Goal: Transaction & Acquisition: Obtain resource

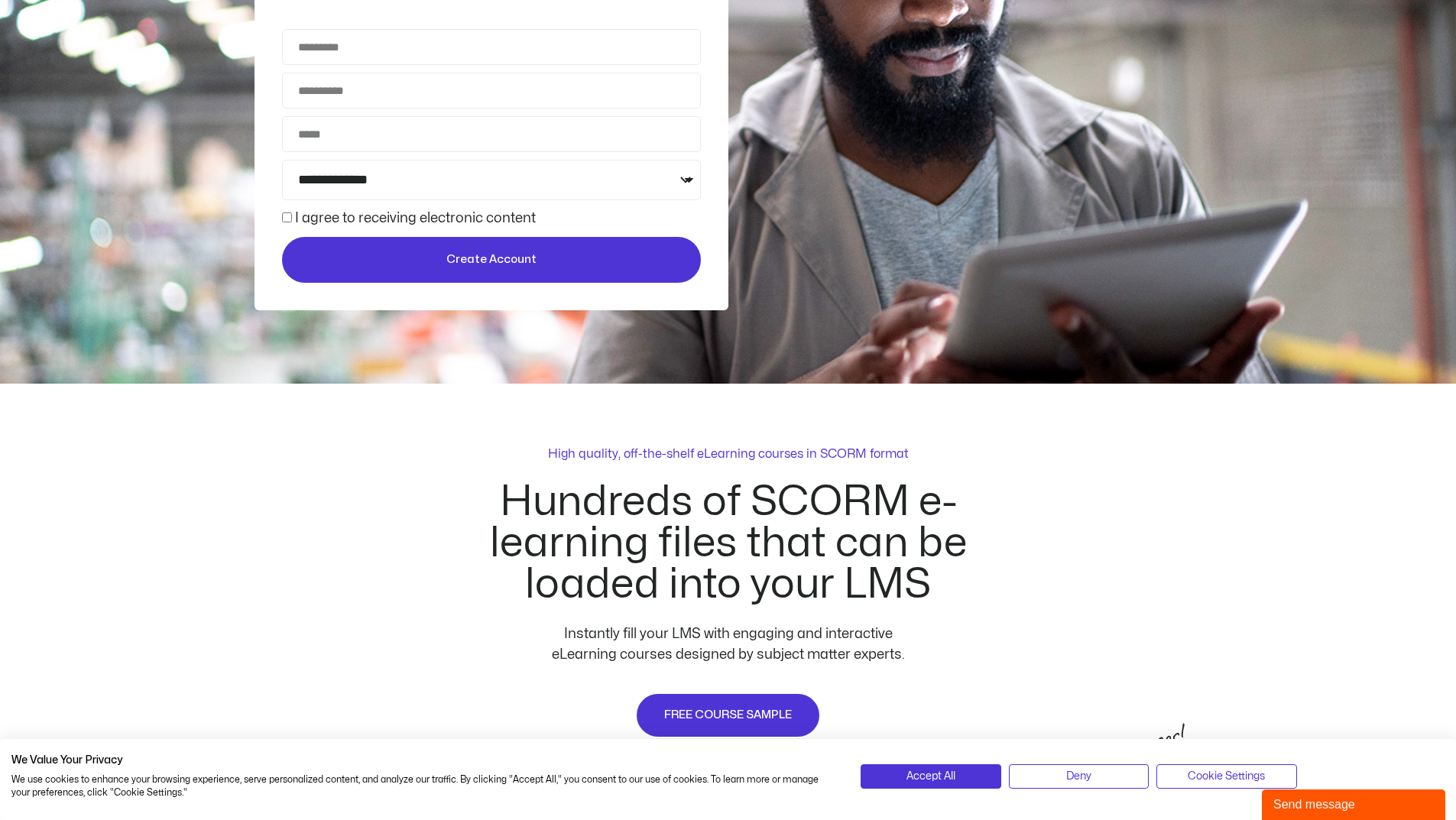
scroll to position [535, 0]
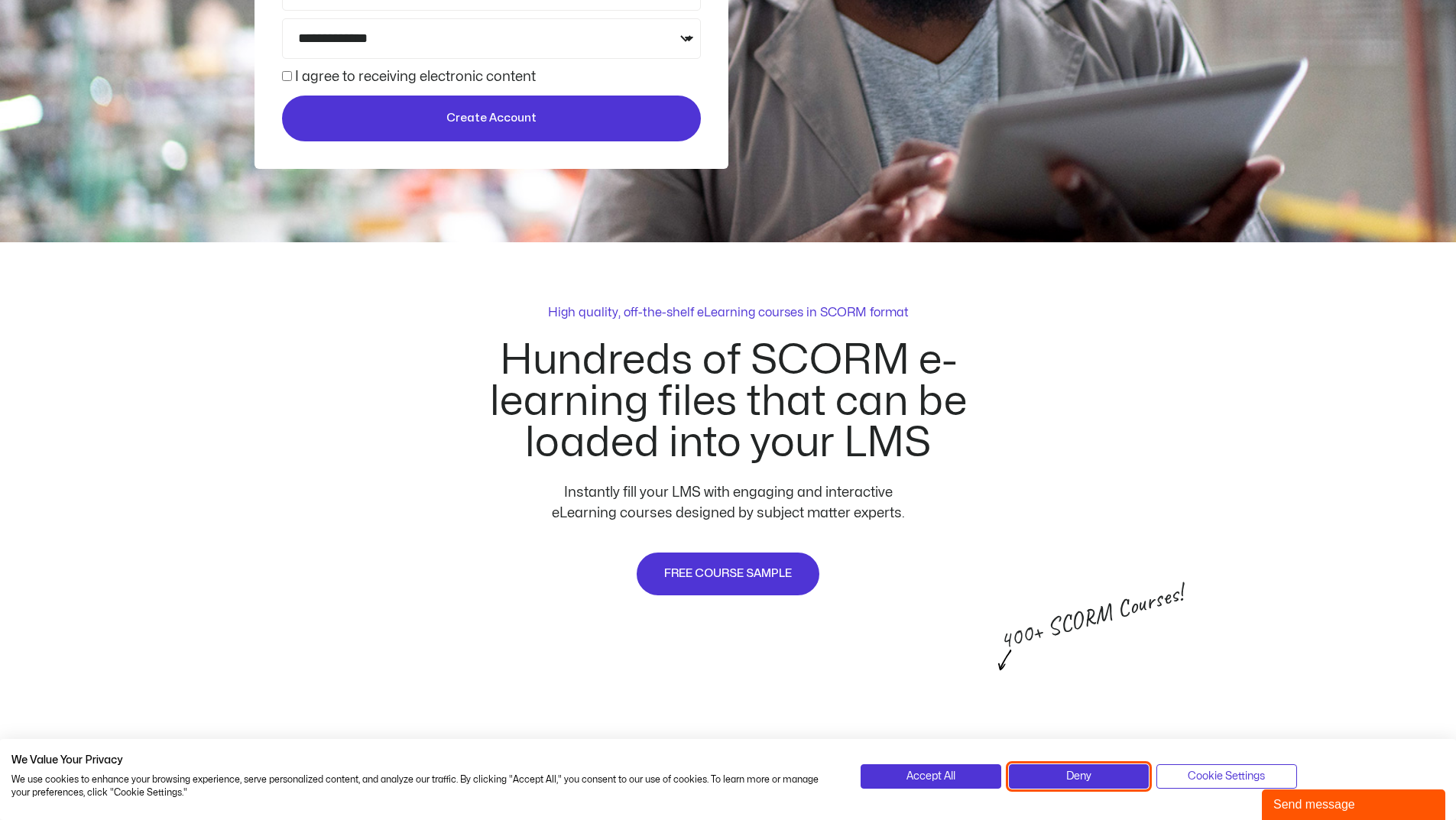
click at [1083, 774] on span "Deny" at bounding box center [1078, 776] width 25 height 17
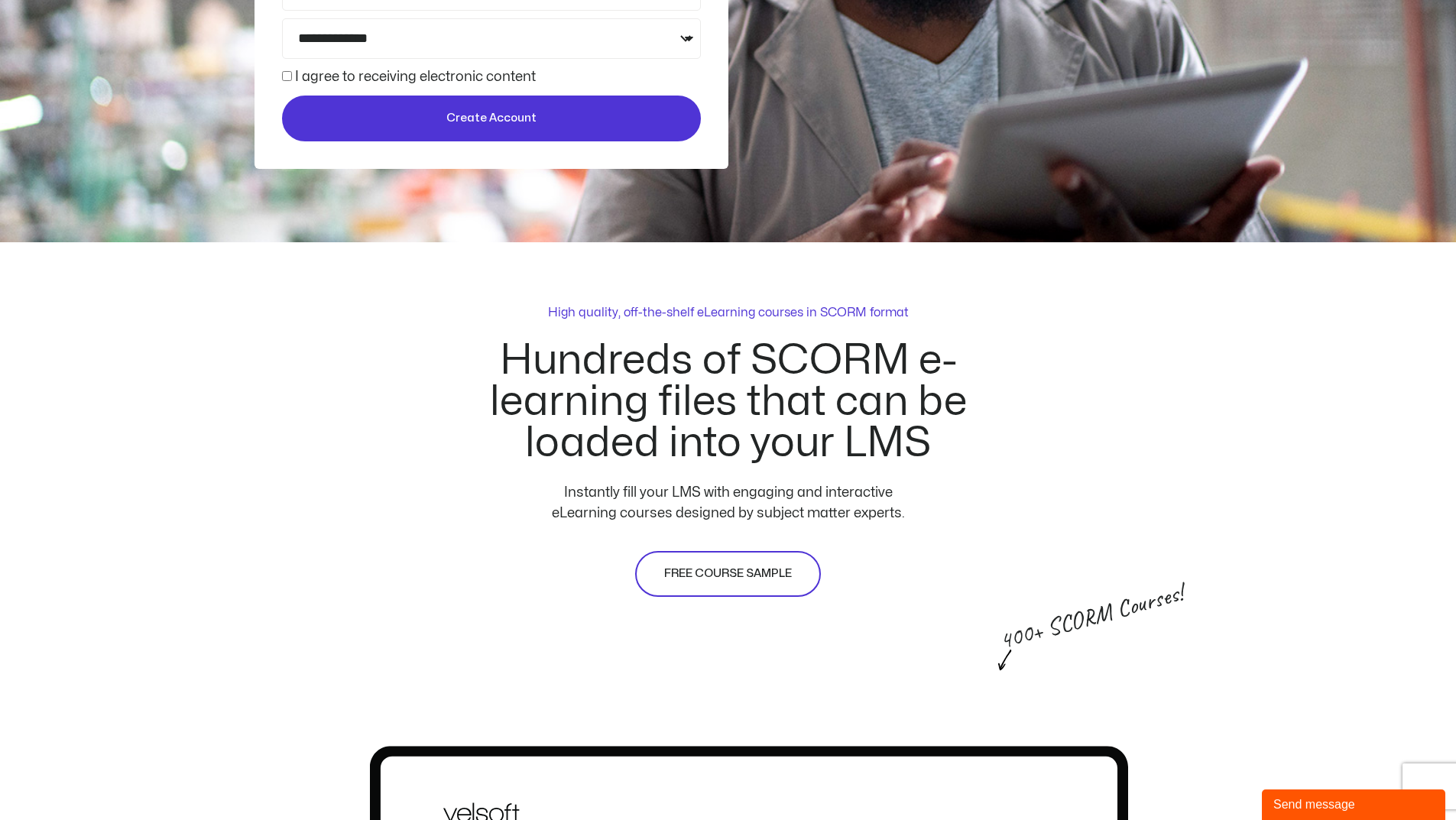
click at [719, 580] on span "FREE COURSE SAMPLE" at bounding box center [728, 574] width 128 height 19
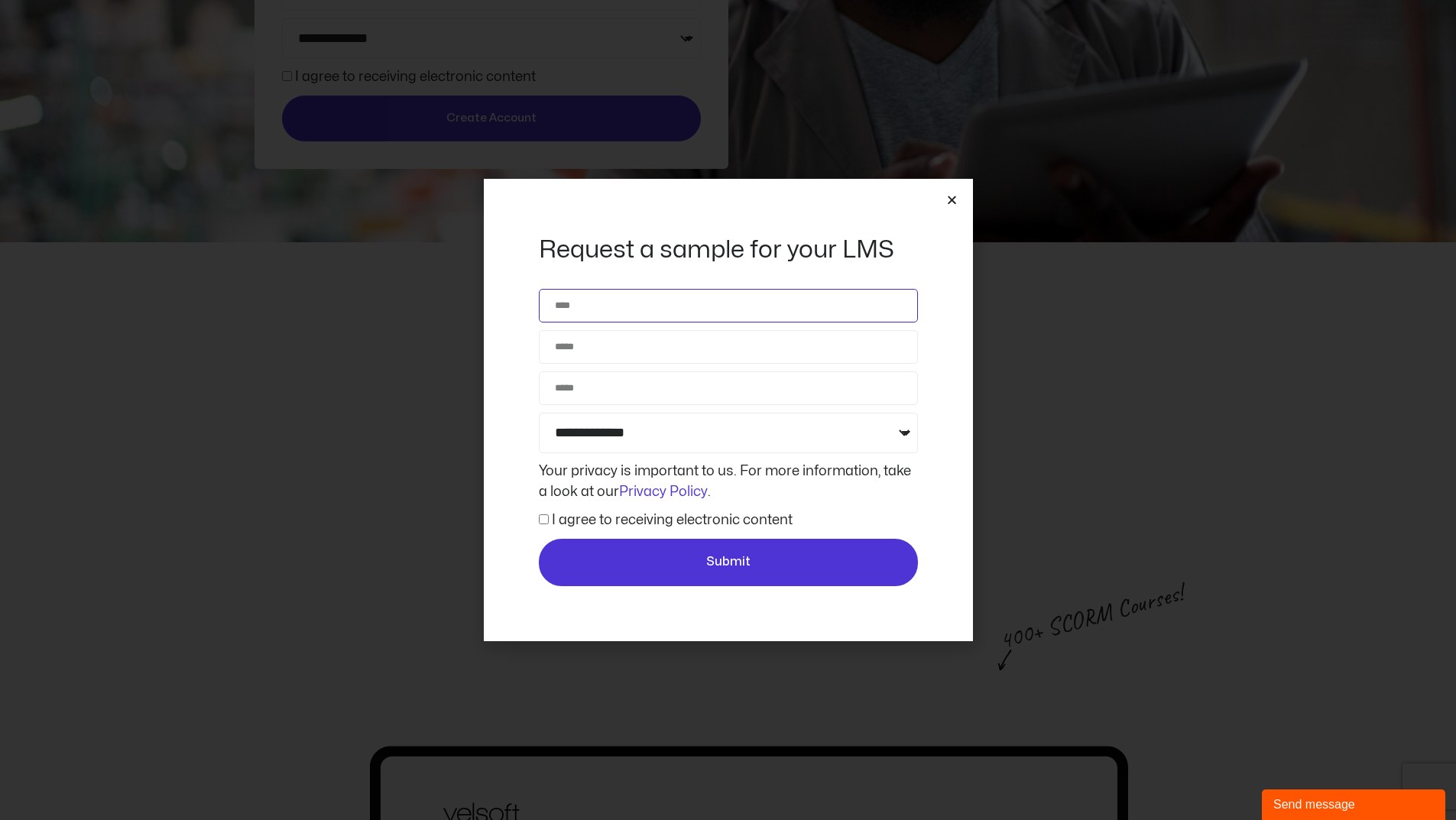
click at [648, 316] on input "Name" at bounding box center [728, 306] width 379 height 33
type input "**********"
click at [649, 351] on input "Email" at bounding box center [728, 347] width 379 height 33
type input "**********"
click at [604, 518] on label "I agree to receiving electronic content" at bounding box center [672, 520] width 241 height 13
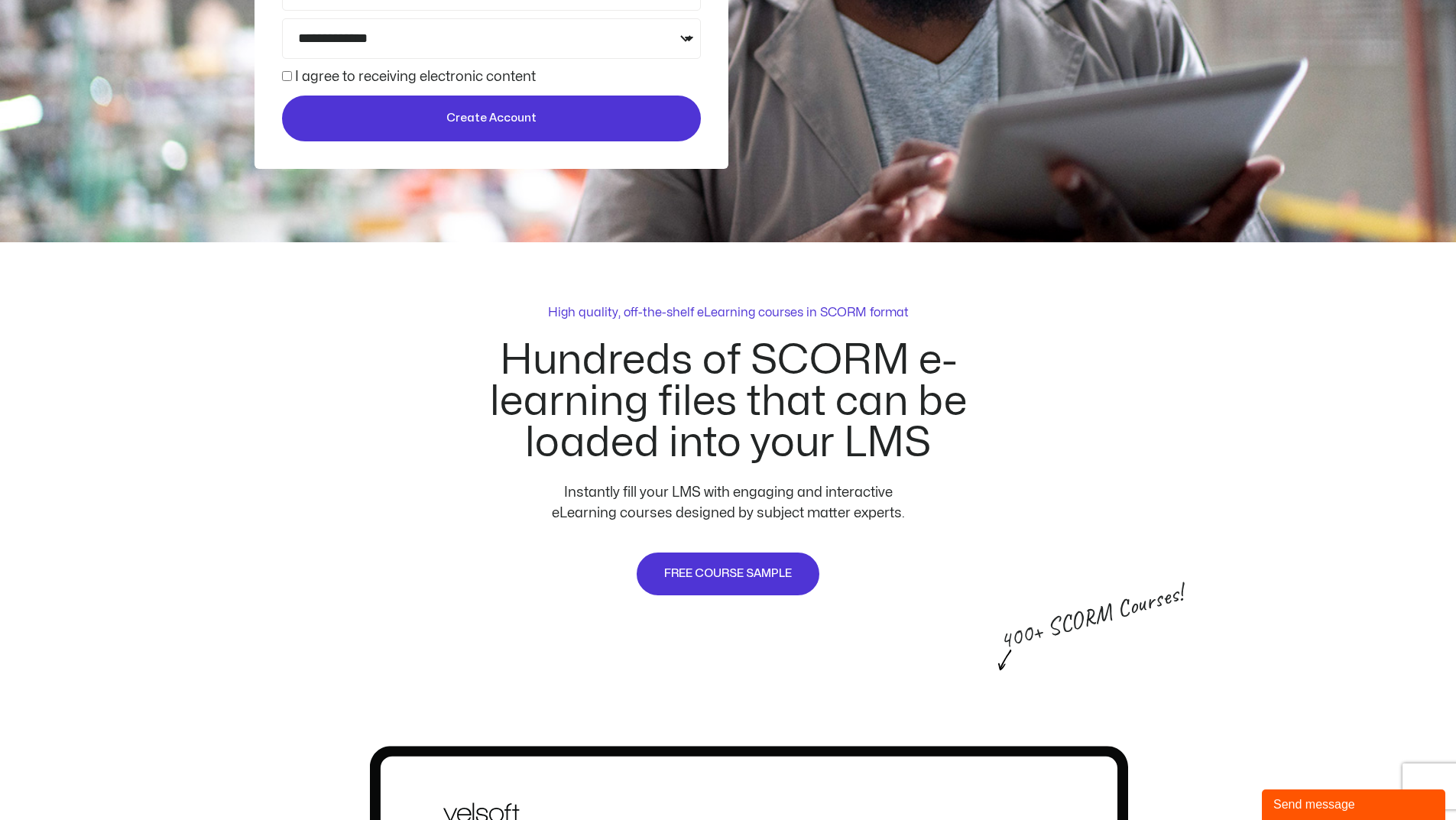
click at [301, 72] on label "I agree to receiving electronic content" at bounding box center [415, 77] width 241 height 13
click at [503, 123] on span "Create Account" at bounding box center [491, 119] width 90 height 19
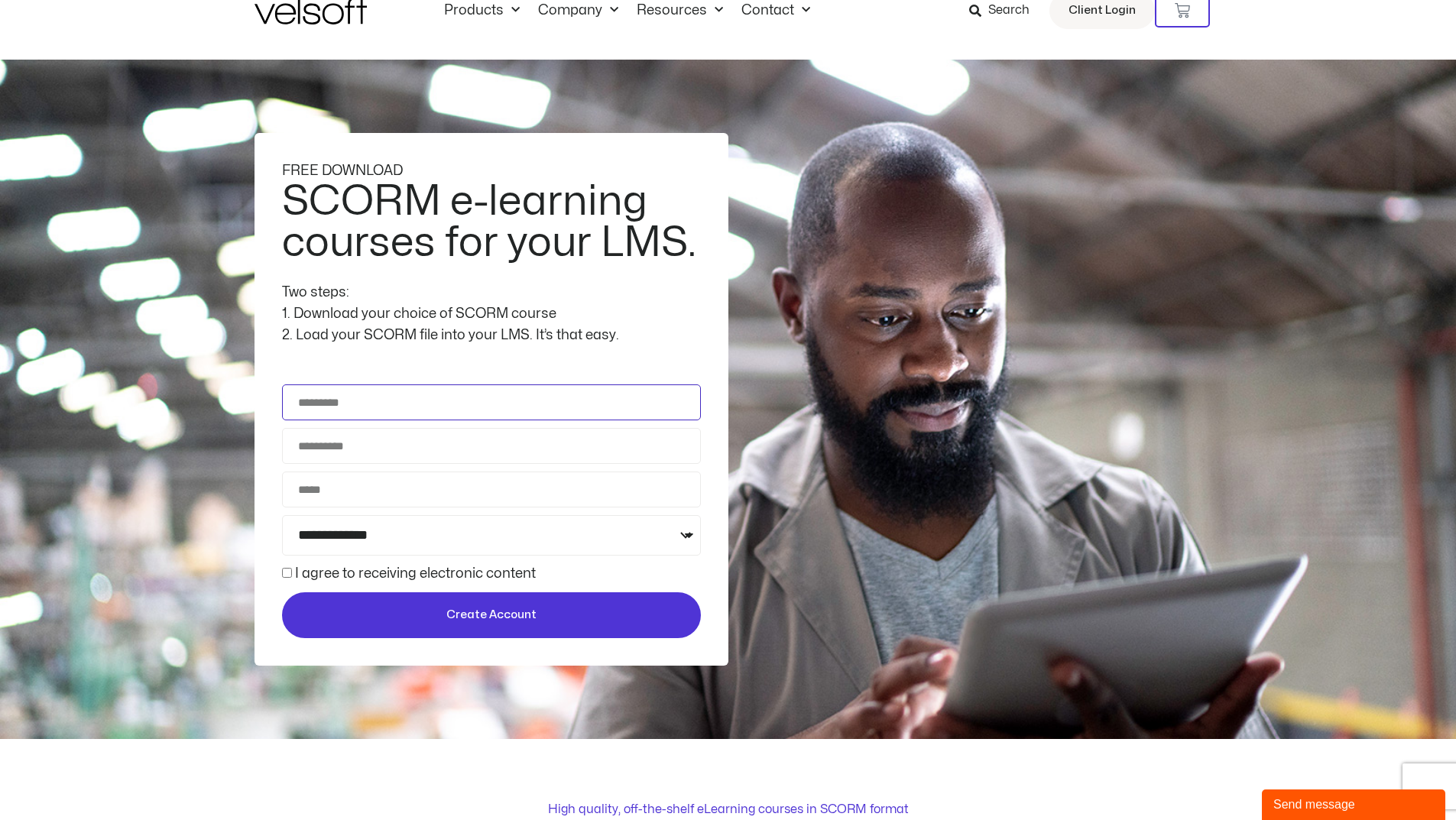
scroll to position [31, 0]
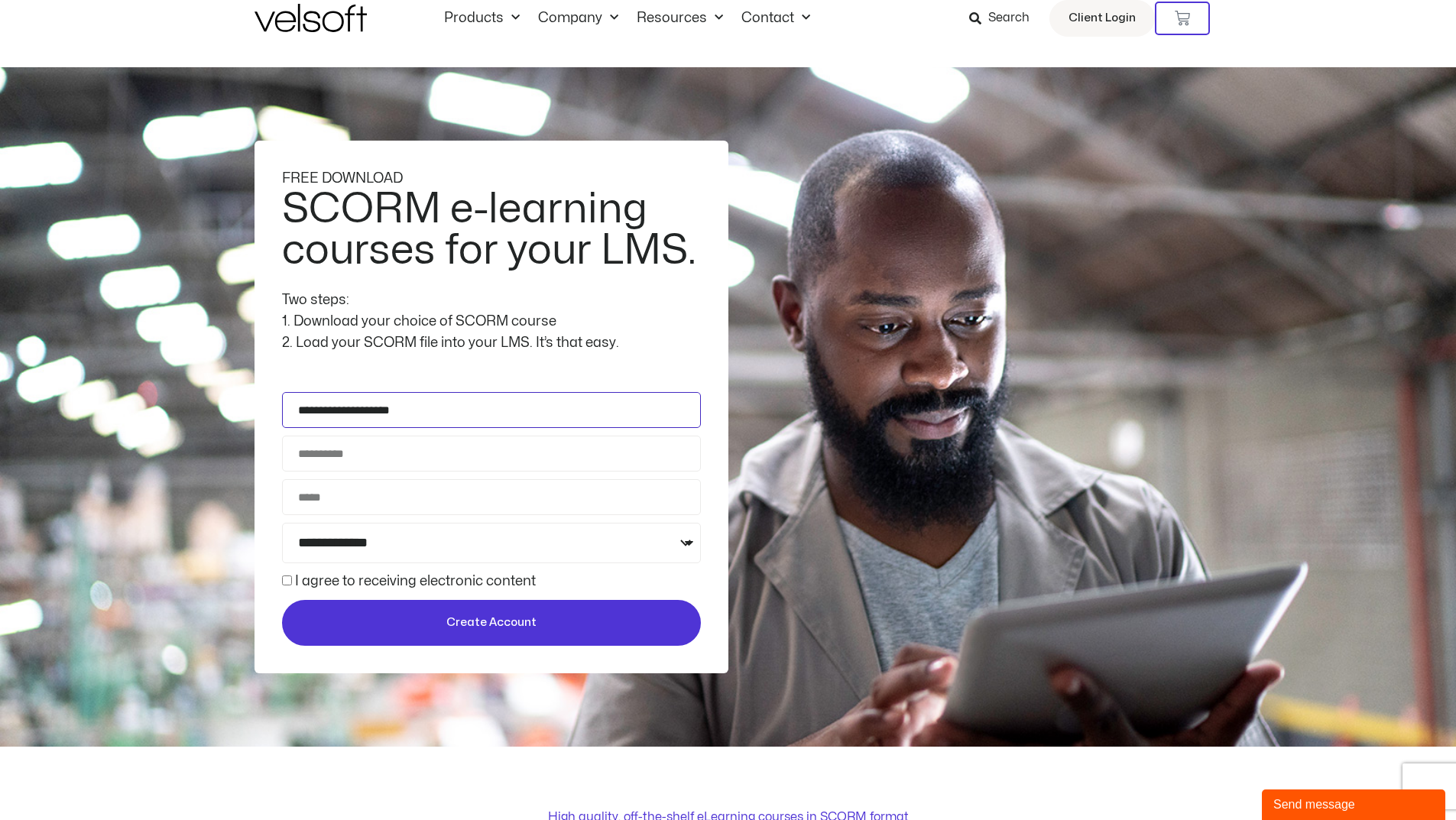
type input "**********"
click at [500, 454] on input "Email Address" at bounding box center [491, 453] width 419 height 36
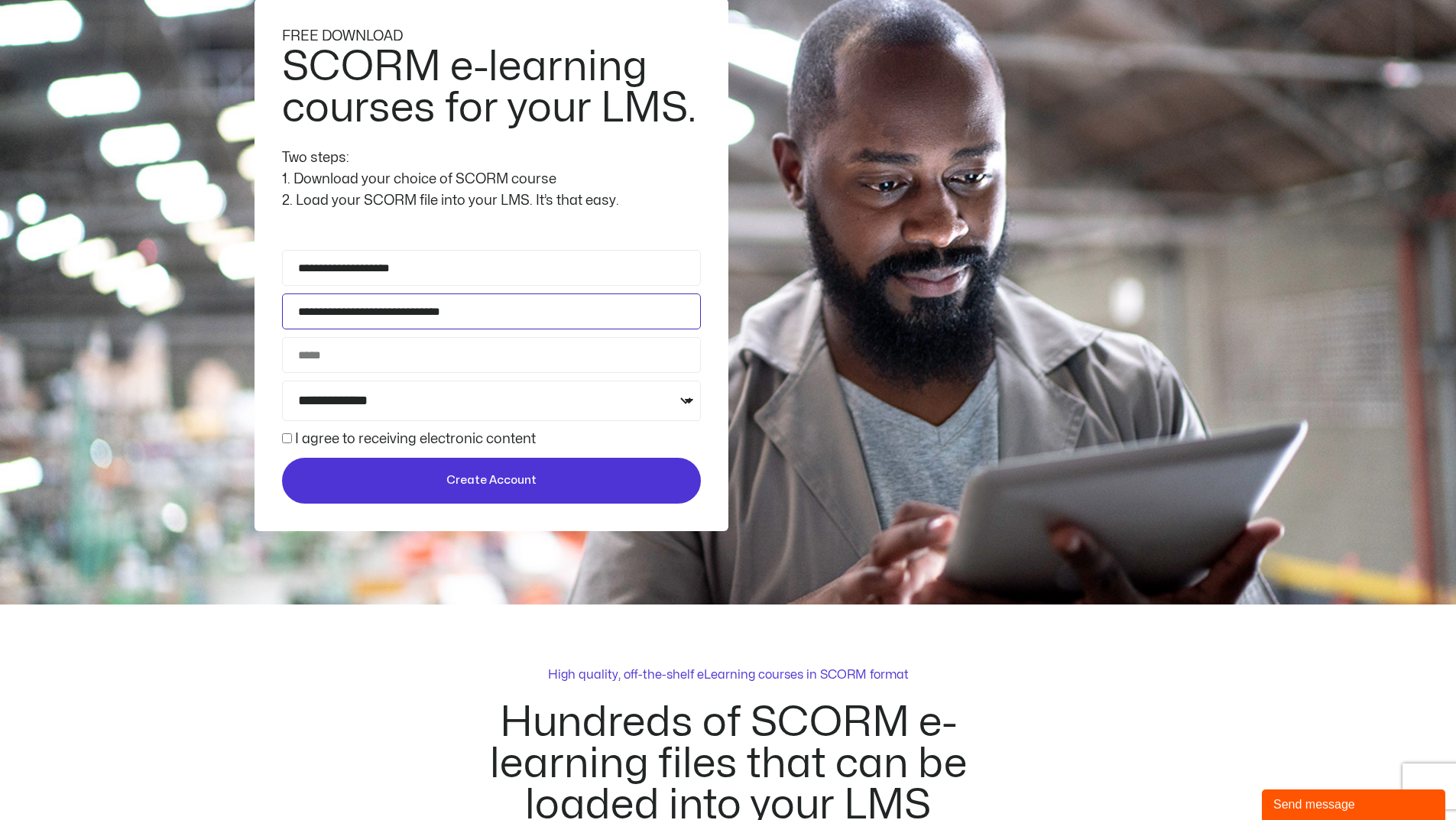
scroll to position [183, 0]
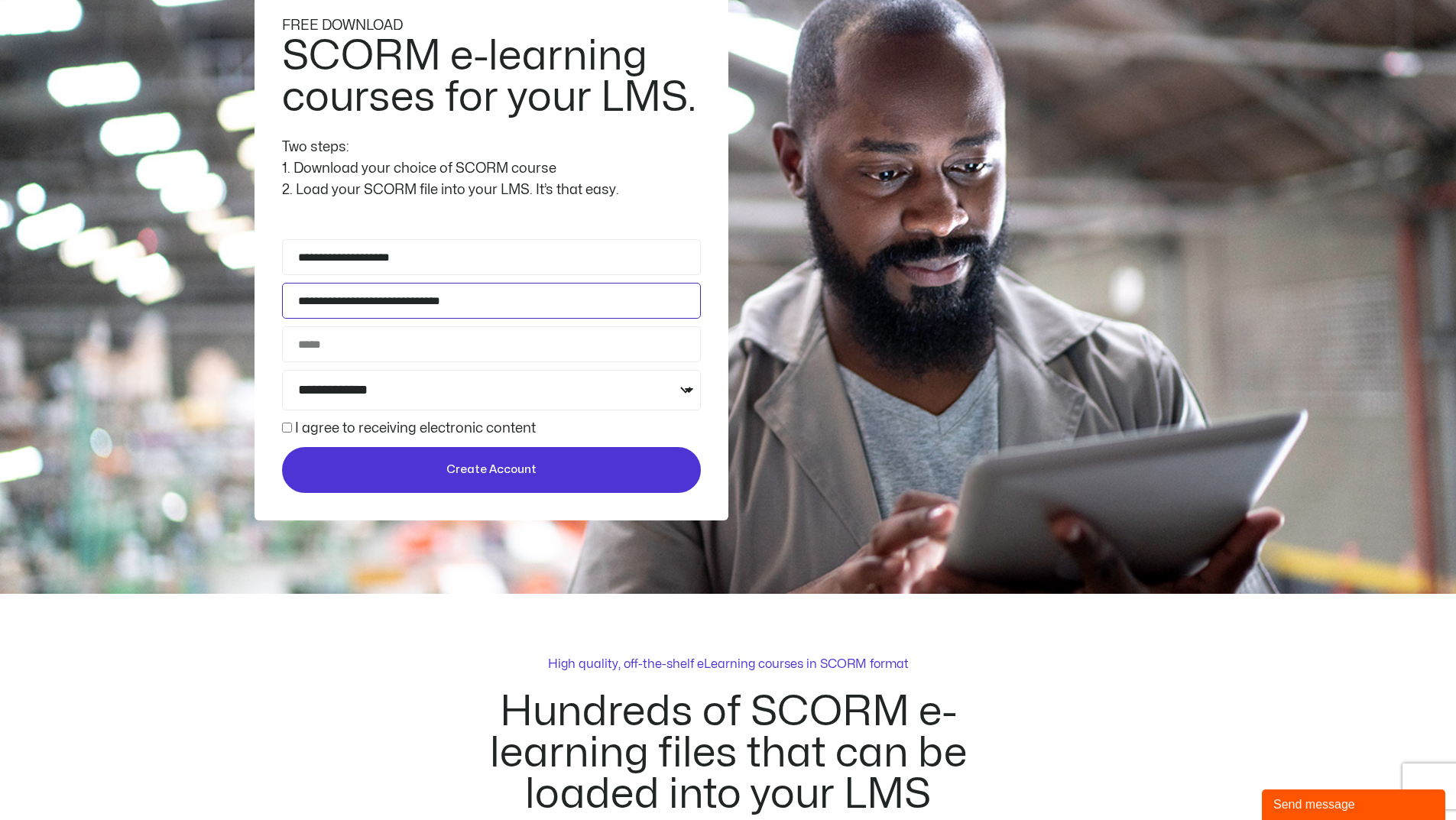
type input "**********"
click at [495, 479] on span "Create Account" at bounding box center [491, 470] width 90 height 19
click at [340, 355] on input "Phone" at bounding box center [491, 344] width 419 height 36
paste input "**********"
click at [308, 344] on input "**********" at bounding box center [491, 344] width 419 height 36
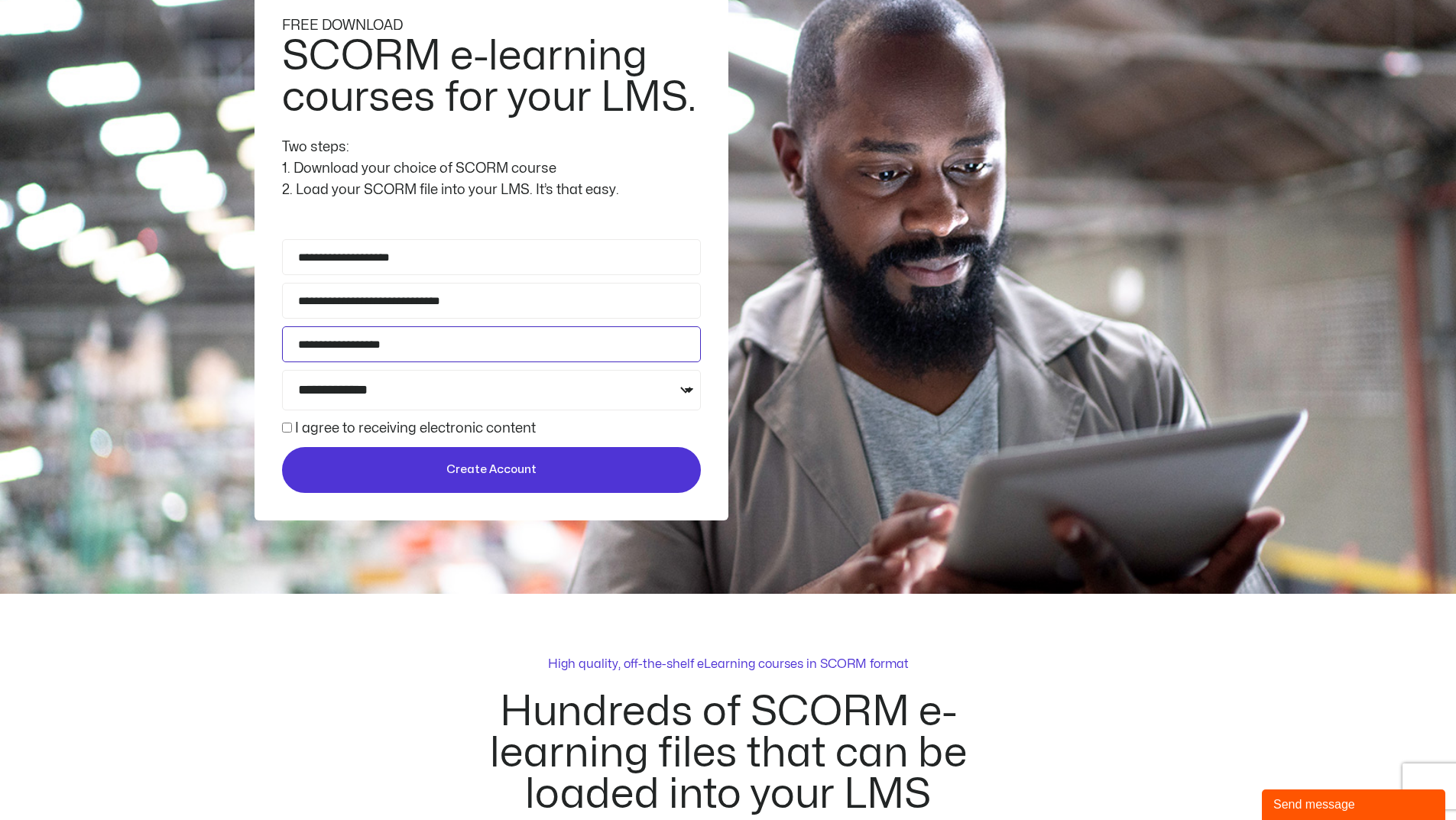
click at [306, 345] on input "**********" at bounding box center [491, 344] width 419 height 36
type input "**********"
click at [502, 479] on span "Create Account" at bounding box center [491, 470] width 90 height 19
click at [548, 397] on select "**********" at bounding box center [491, 390] width 419 height 41
select select "**********"
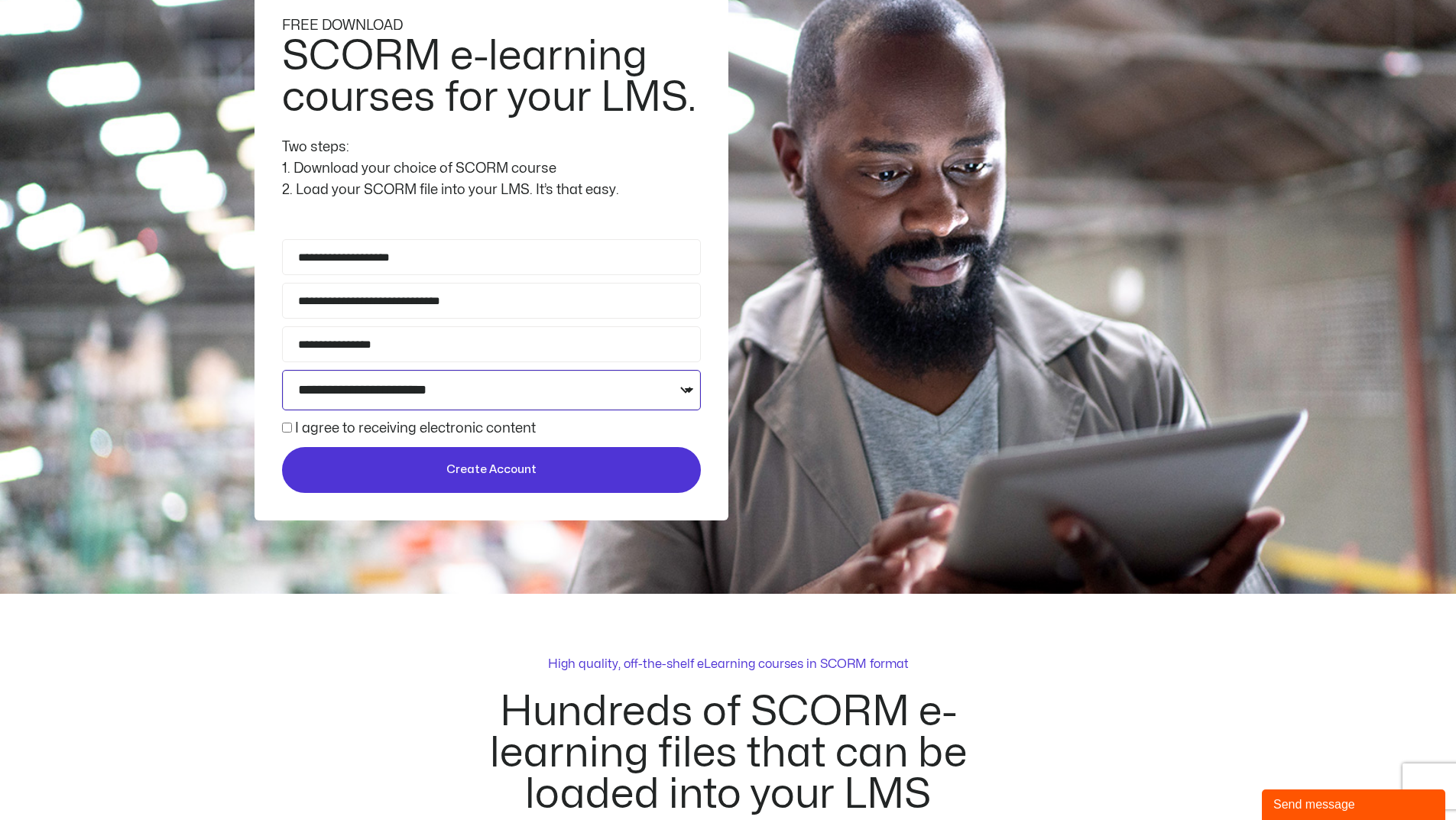
click at [282, 370] on select "**********" at bounding box center [491, 390] width 419 height 41
click at [462, 461] on span "Create Account" at bounding box center [491, 470] width 90 height 19
click at [368, 422] on label "I agree to receiving electronic content" at bounding box center [415, 428] width 241 height 13
click at [449, 458] on button "Create Account" at bounding box center [491, 469] width 419 height 45
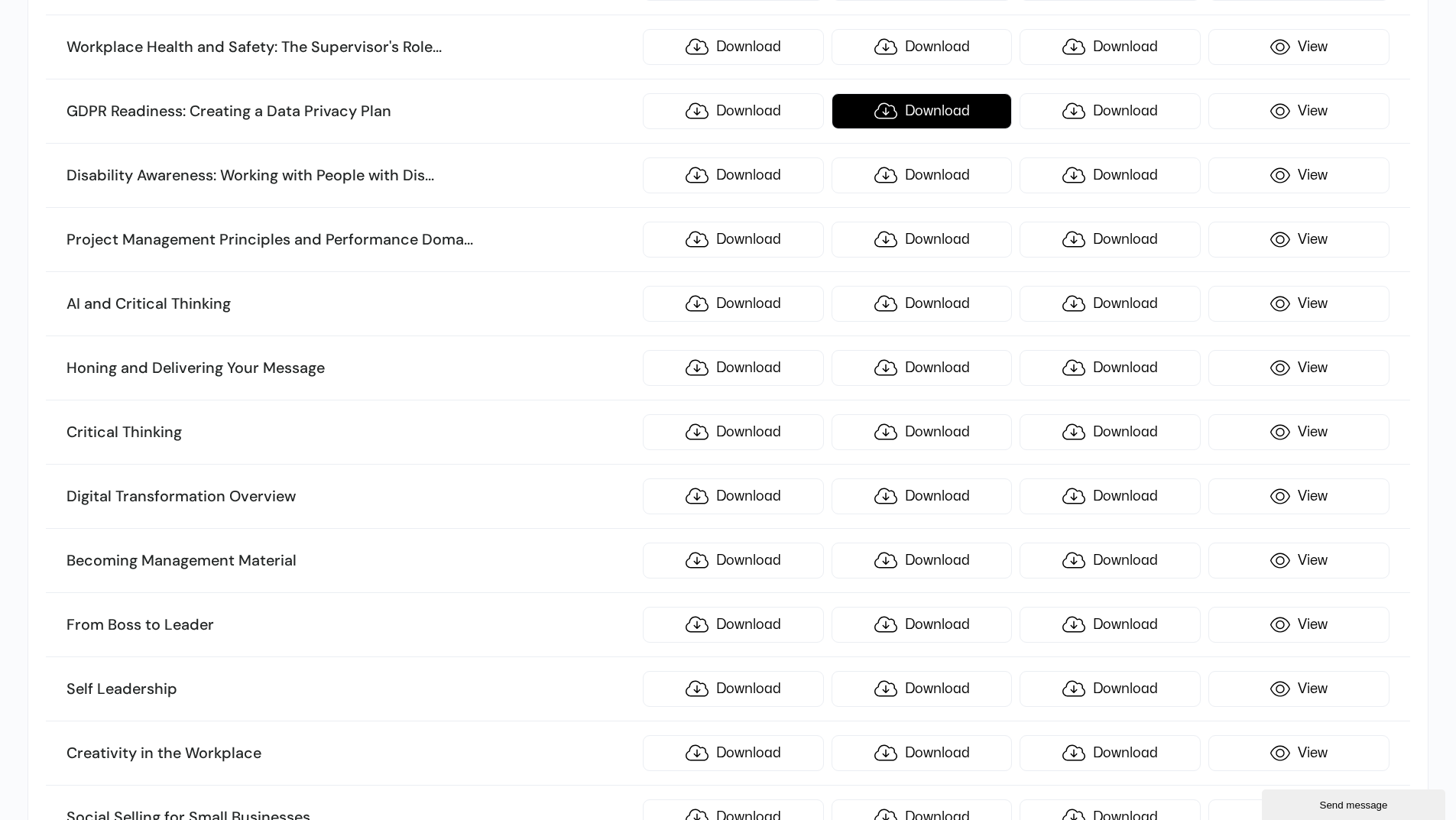
scroll to position [612, 0]
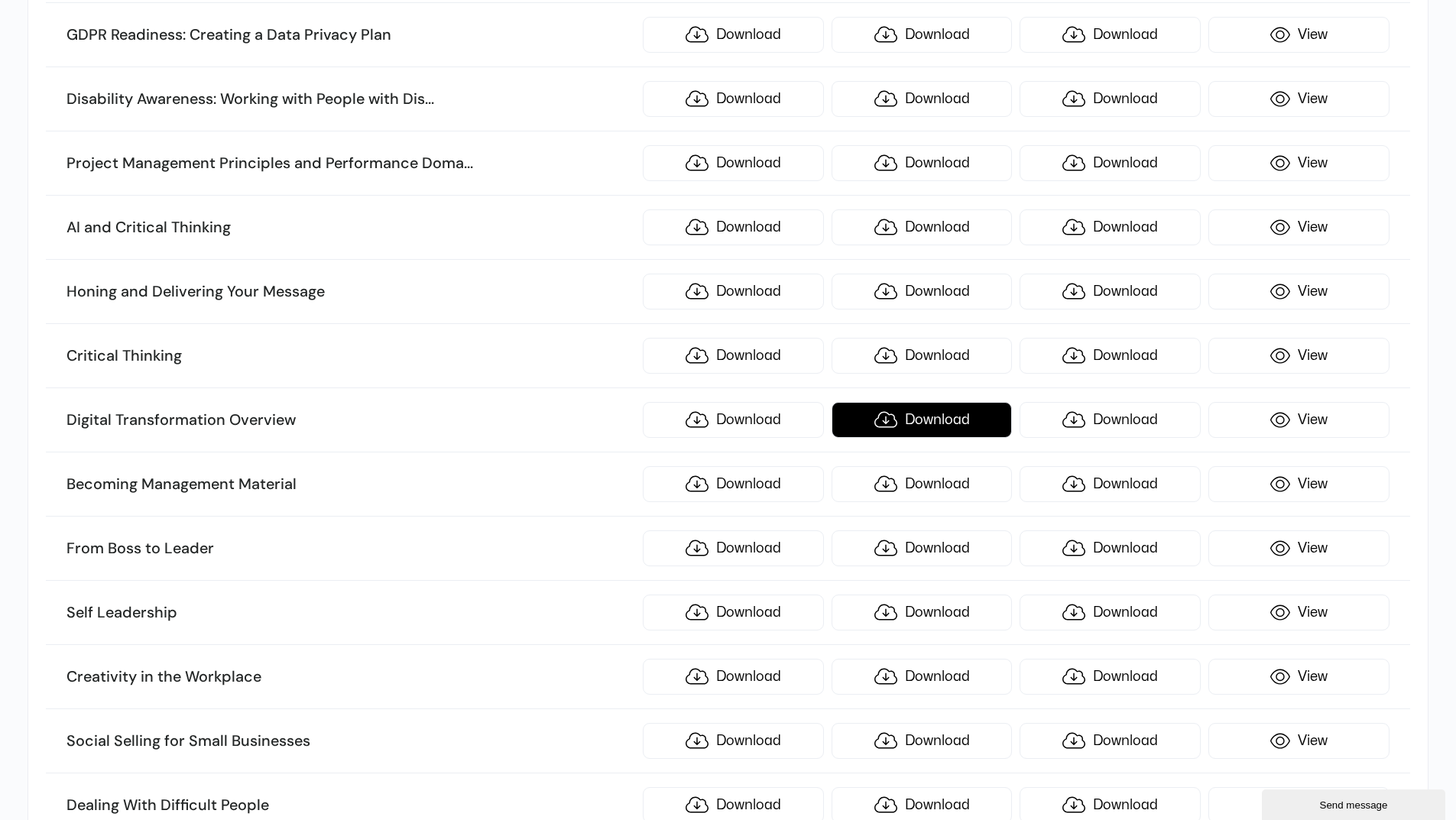
click at [937, 415] on link "Download" at bounding box center [921, 420] width 181 height 36
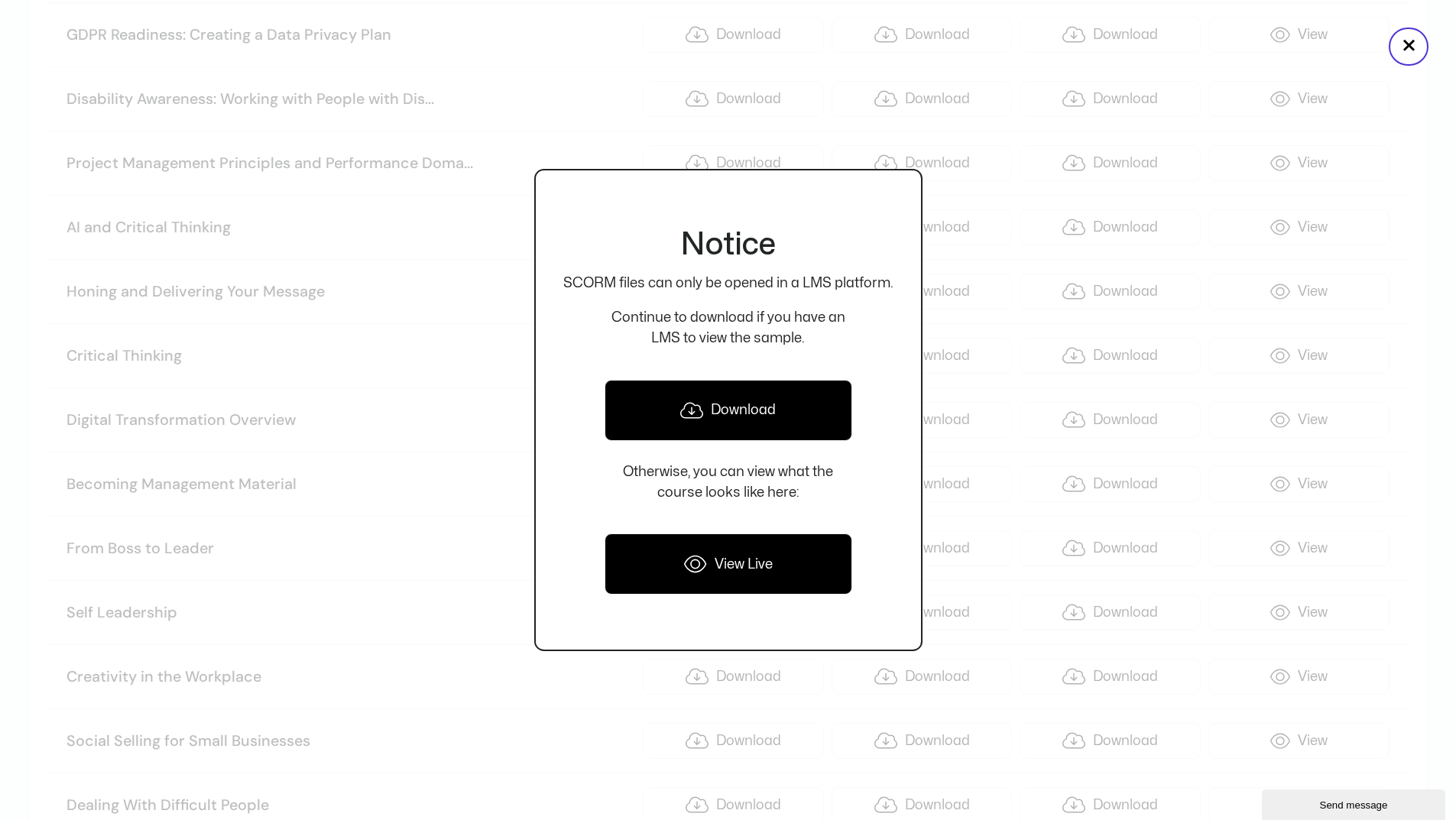
click at [715, 556] on link "View Live" at bounding box center [728, 564] width 247 height 61
click at [712, 408] on link "Download" at bounding box center [728, 410] width 247 height 61
click at [1409, 43] on button "×" at bounding box center [1408, 46] width 40 height 38
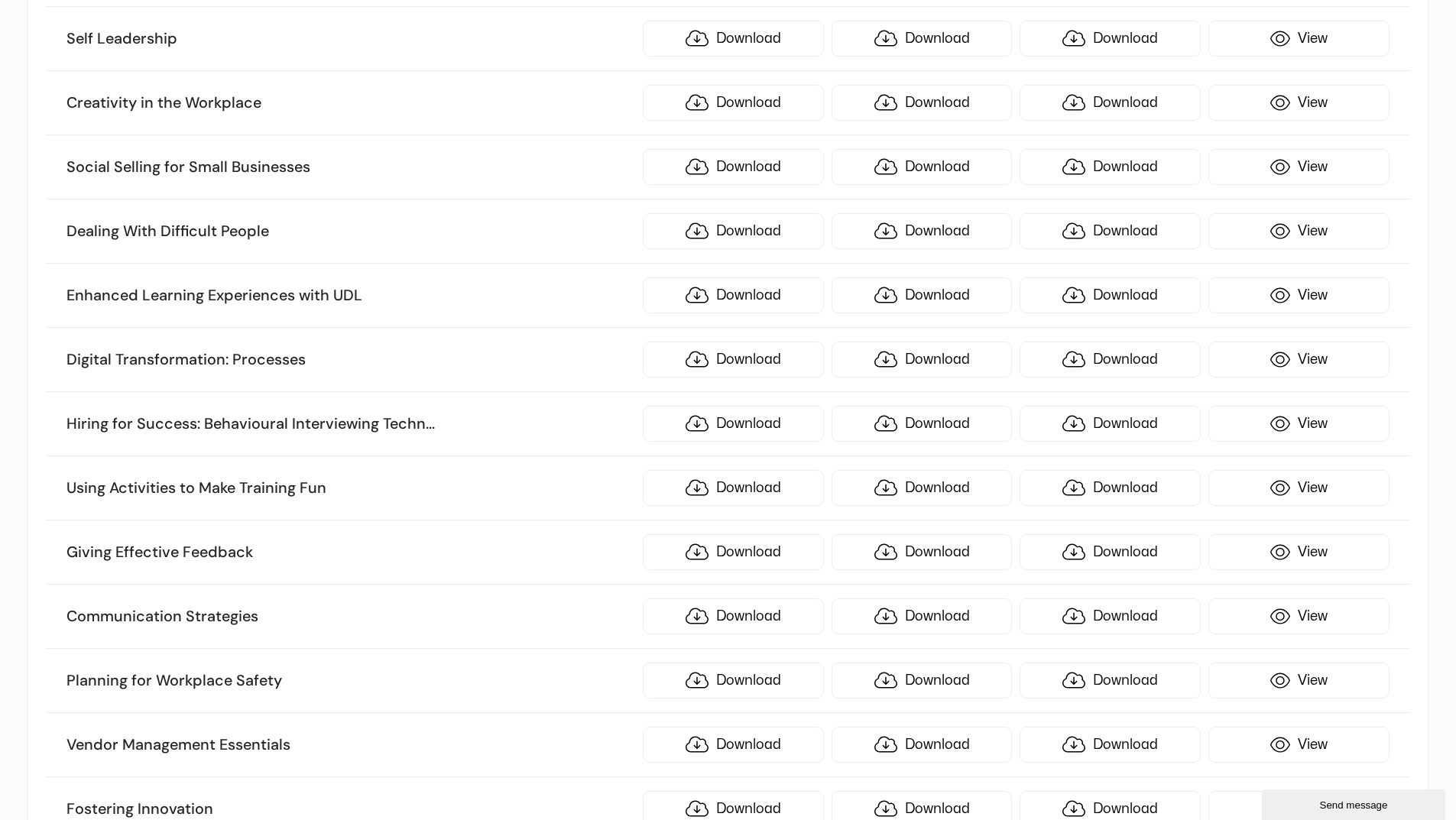
scroll to position [1222, 0]
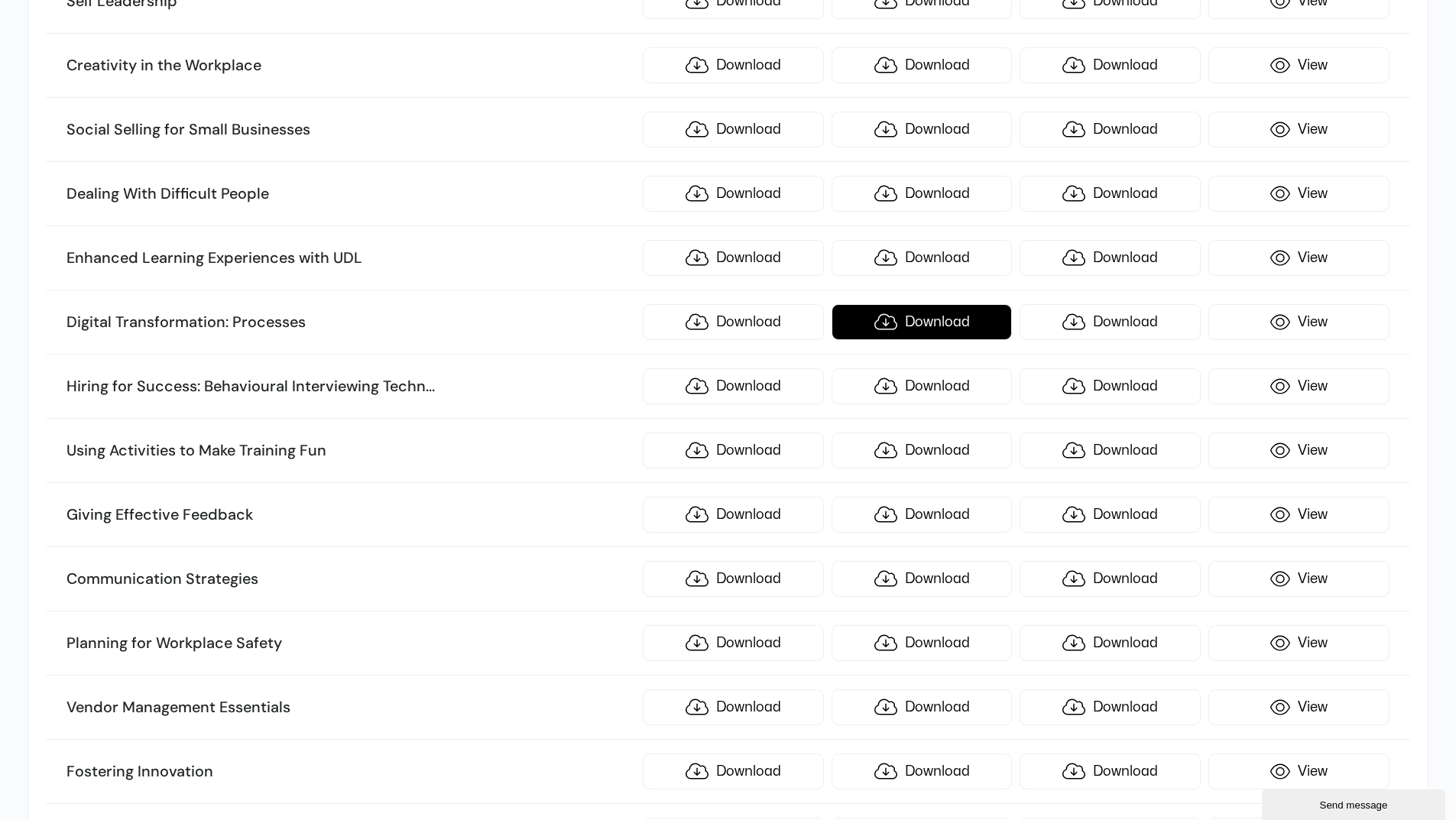
click at [916, 332] on link "Download" at bounding box center [921, 322] width 181 height 36
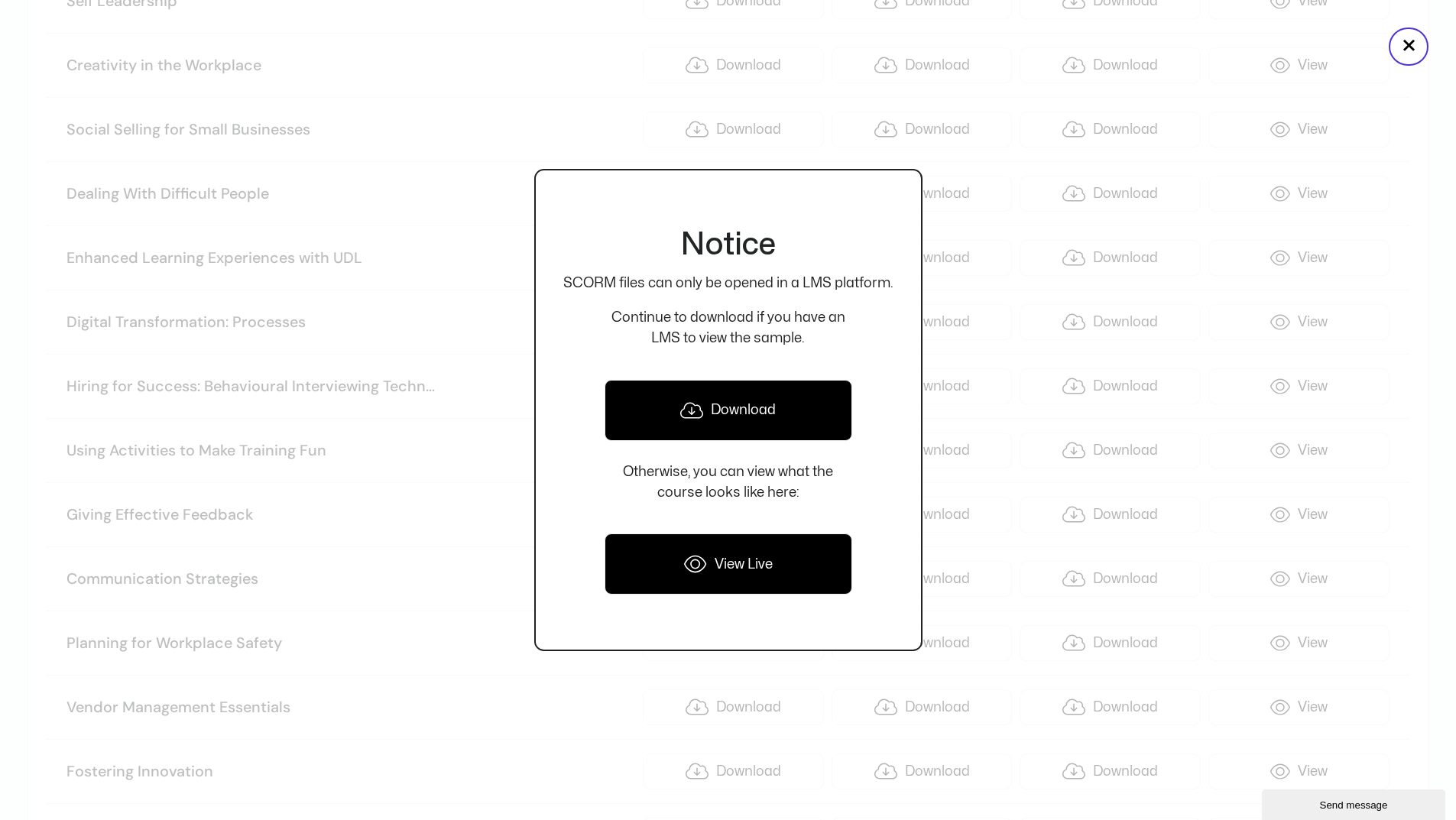
click at [755, 405] on link "Download" at bounding box center [728, 410] width 247 height 61
click at [1406, 48] on button "×" at bounding box center [1408, 46] width 40 height 38
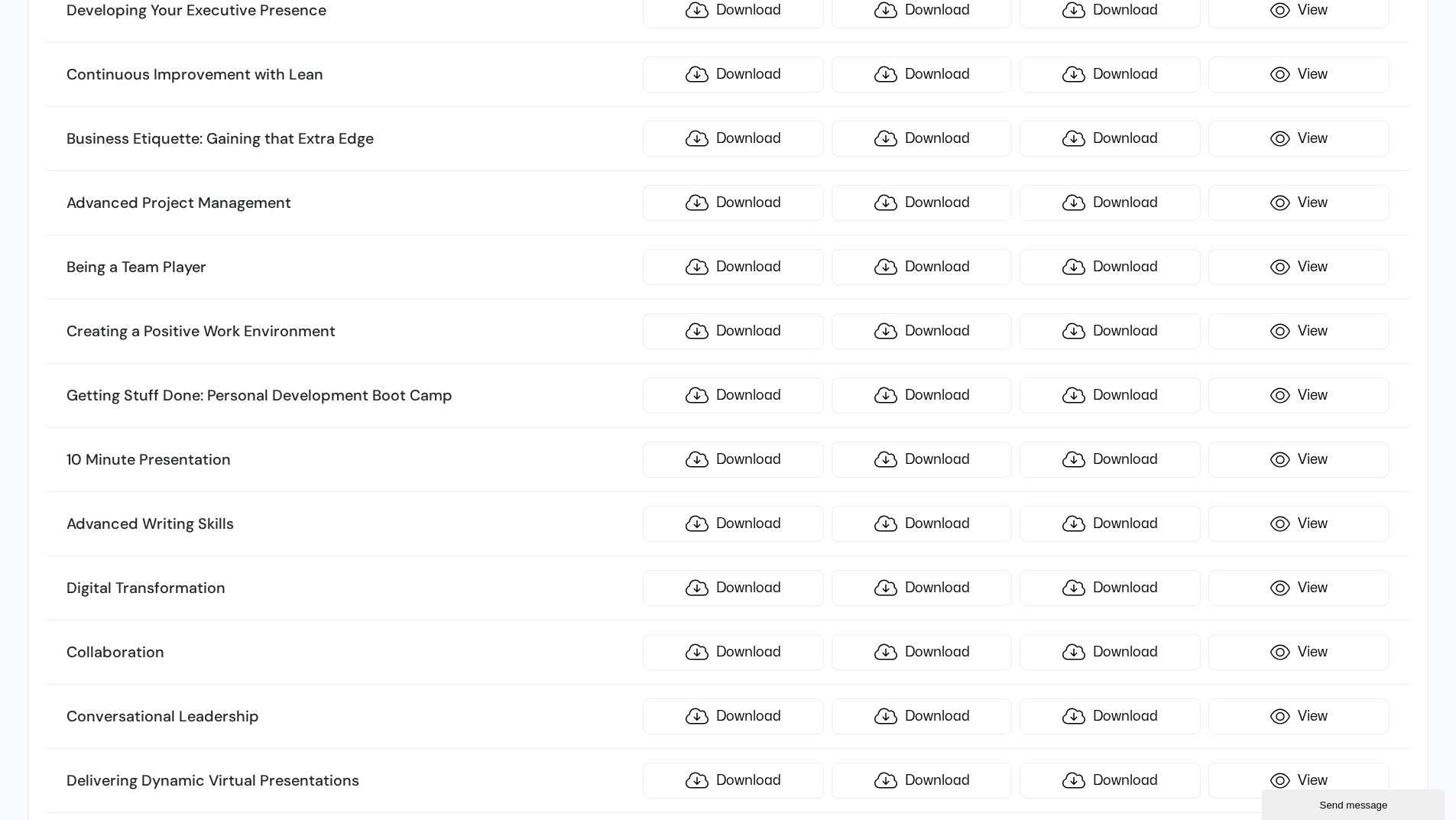
scroll to position [2445, 0]
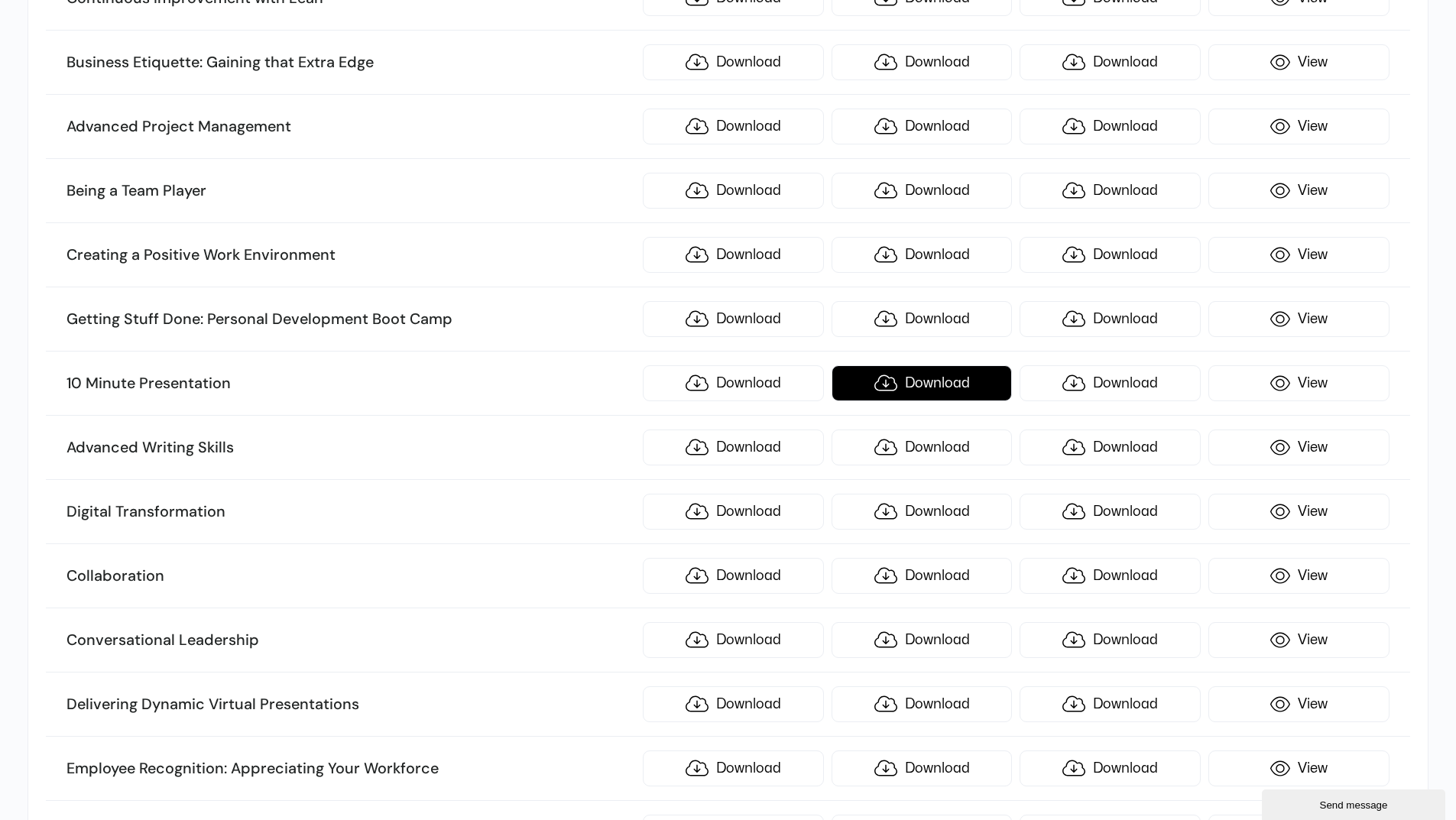
click at [903, 388] on link "Download" at bounding box center [921, 383] width 181 height 36
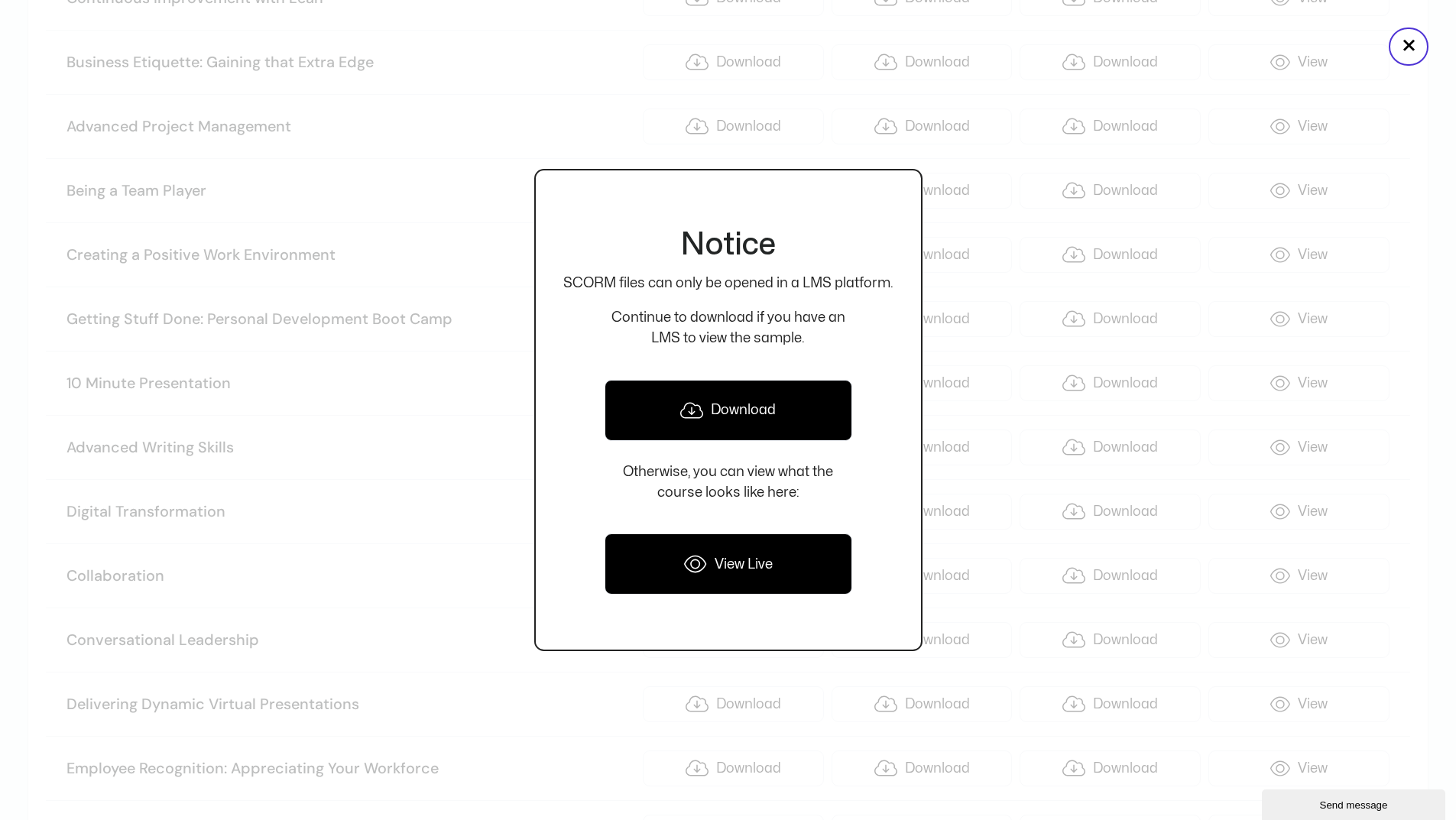
click at [718, 565] on link "View Live" at bounding box center [728, 564] width 247 height 61
click at [1414, 52] on button "×" at bounding box center [1408, 46] width 40 height 38
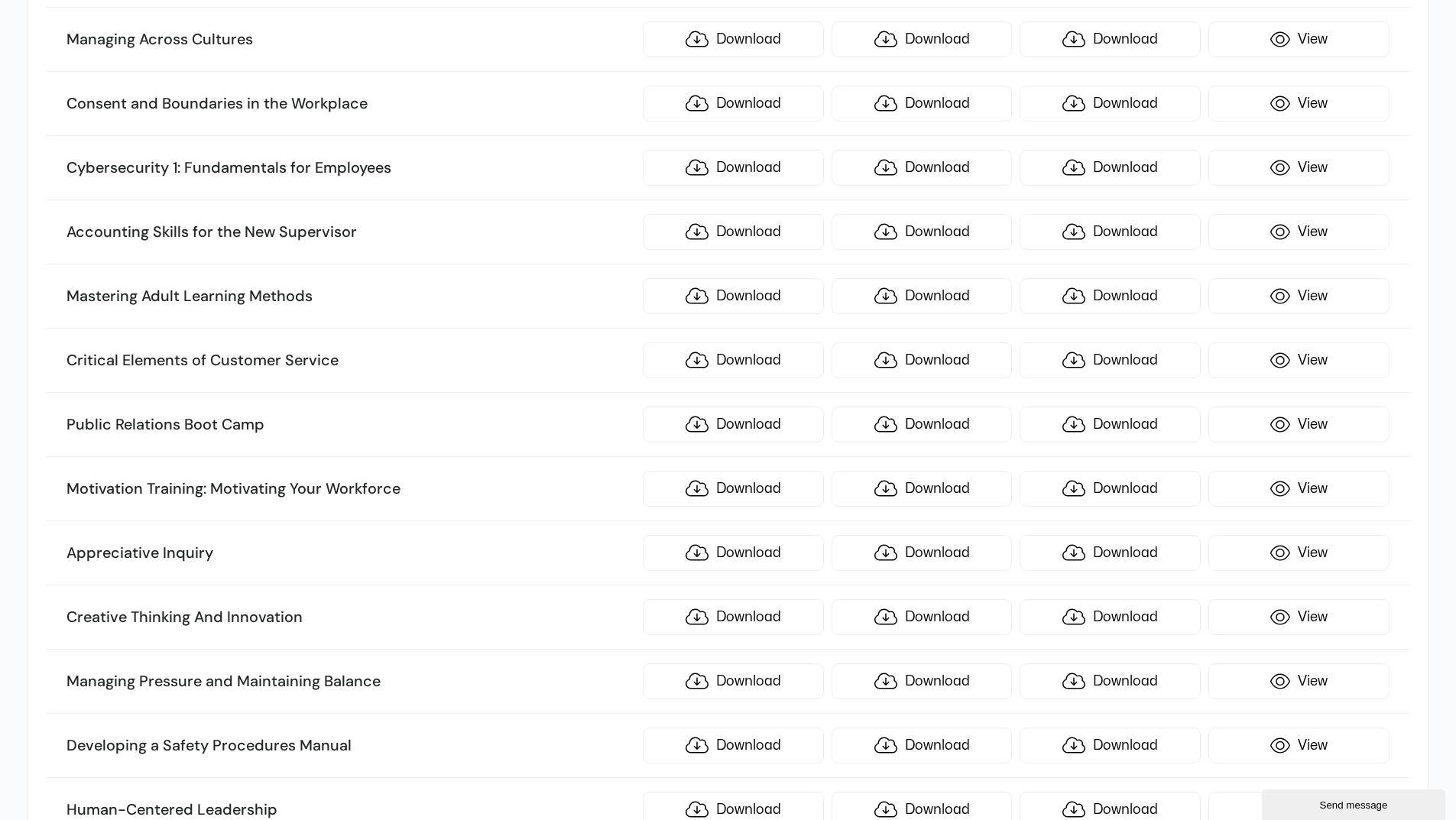
scroll to position [4356, 0]
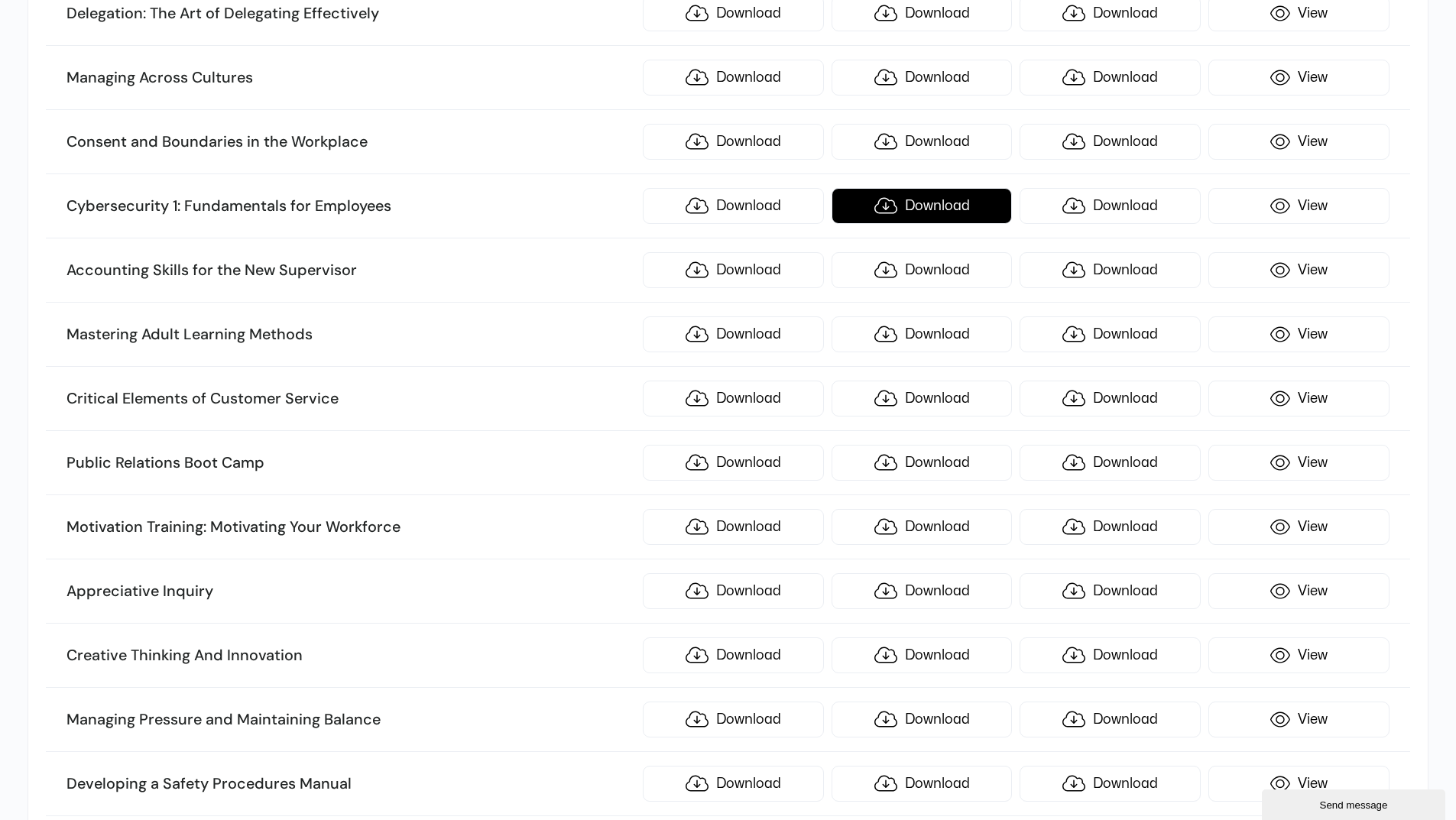
click at [898, 216] on link "Download" at bounding box center [921, 206] width 181 height 36
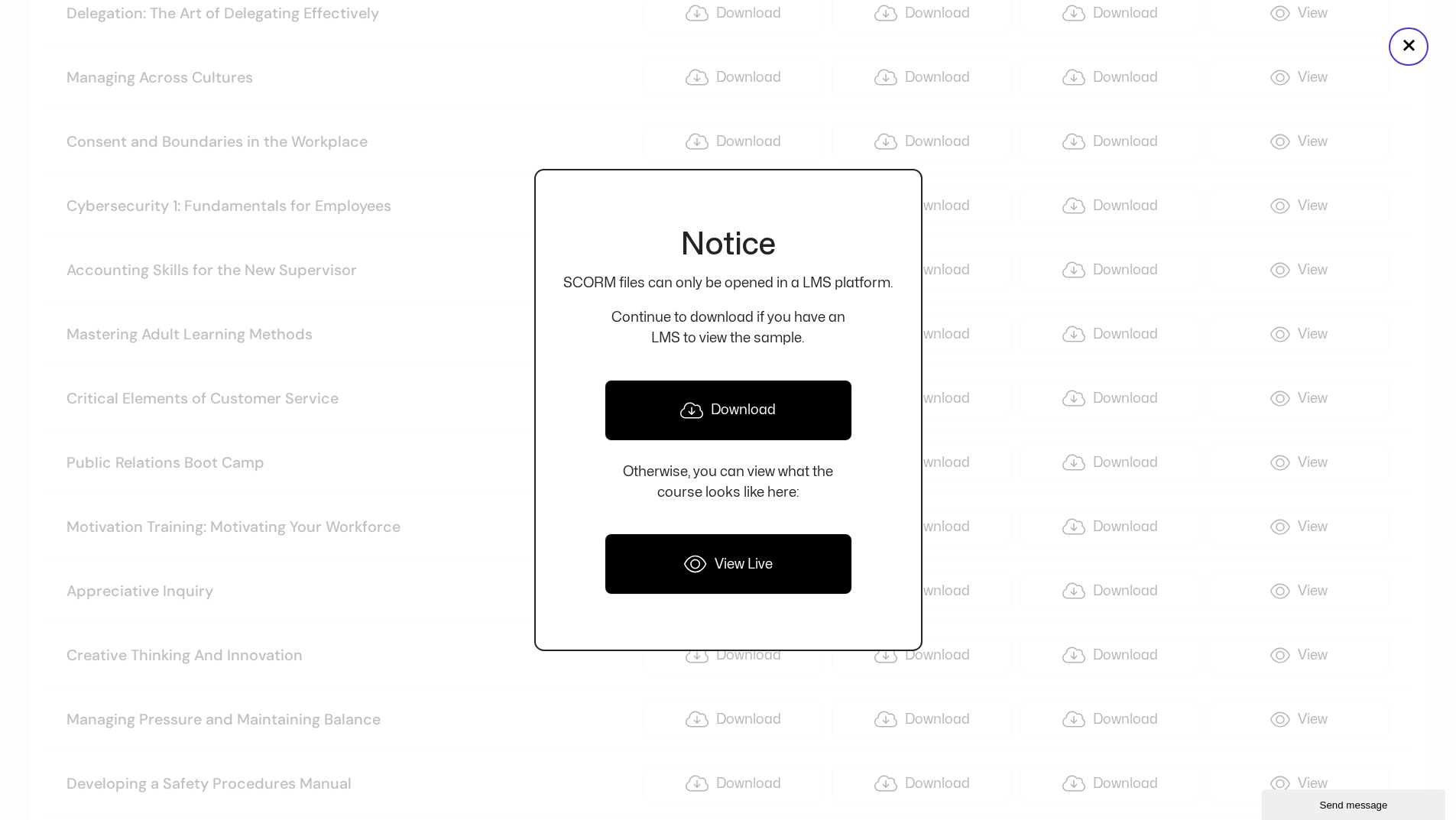
click at [748, 410] on link "Download" at bounding box center [728, 410] width 247 height 61
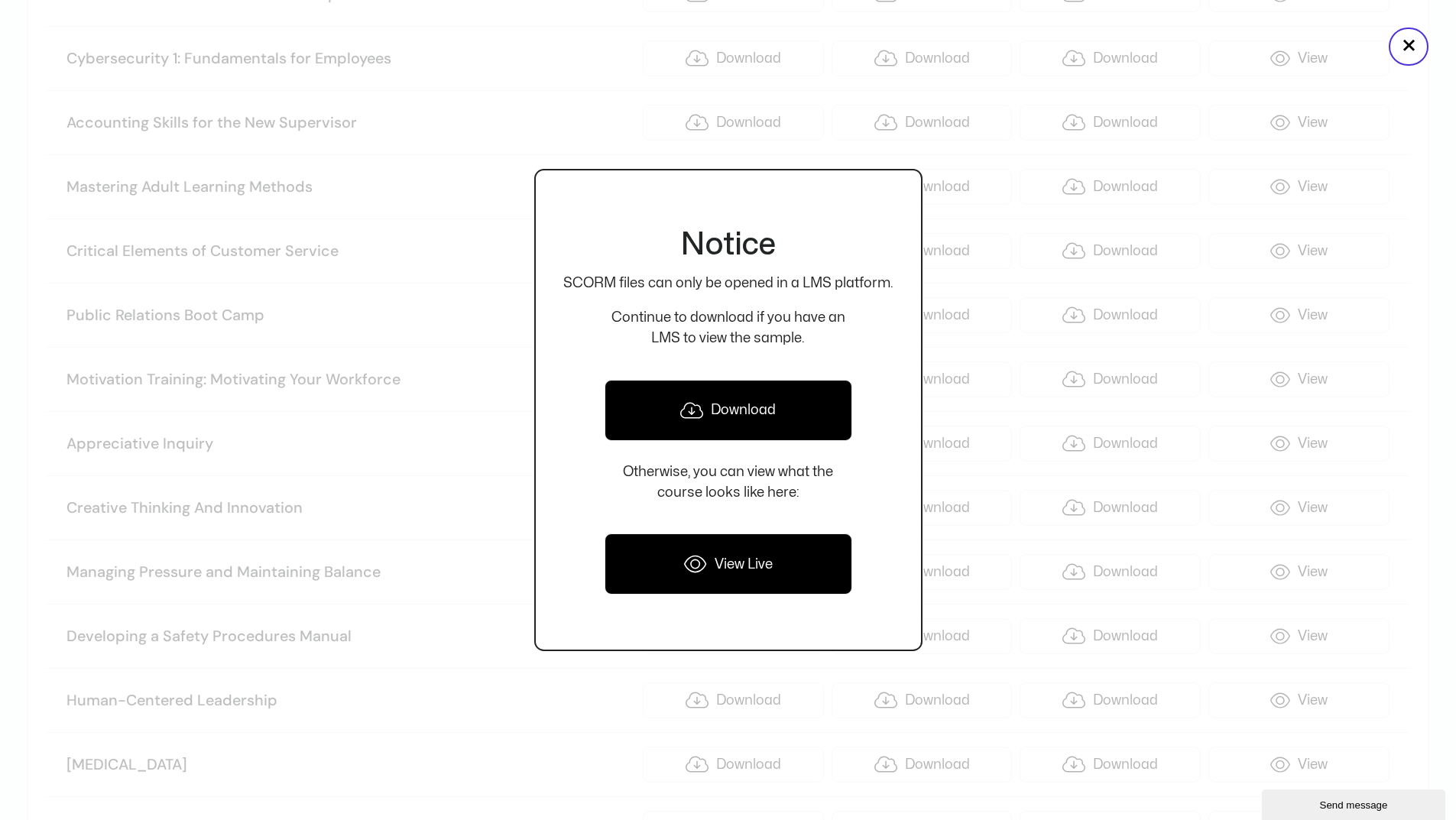
scroll to position [4585, 0]
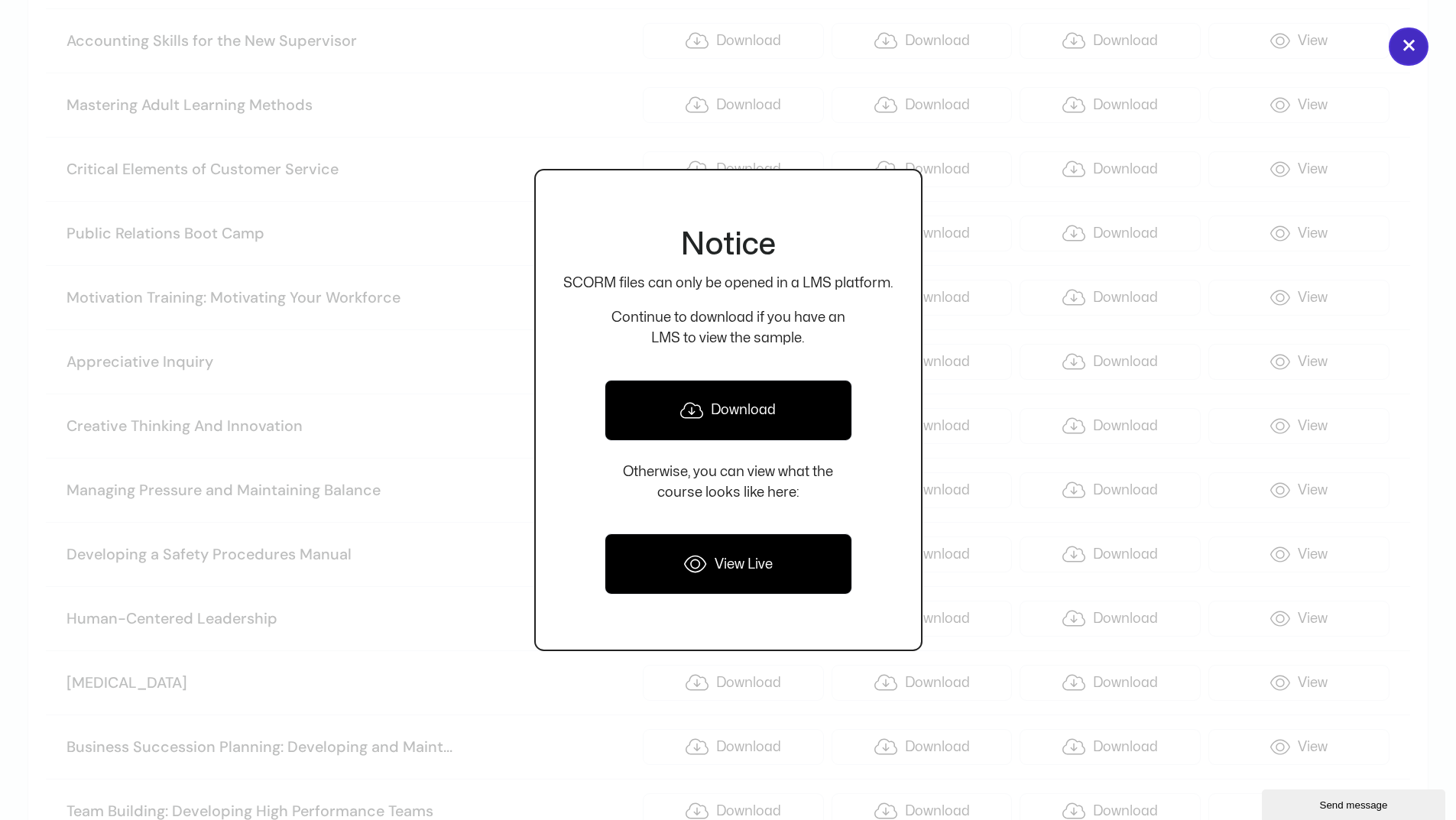
click at [1418, 50] on button "×" at bounding box center [1408, 46] width 40 height 38
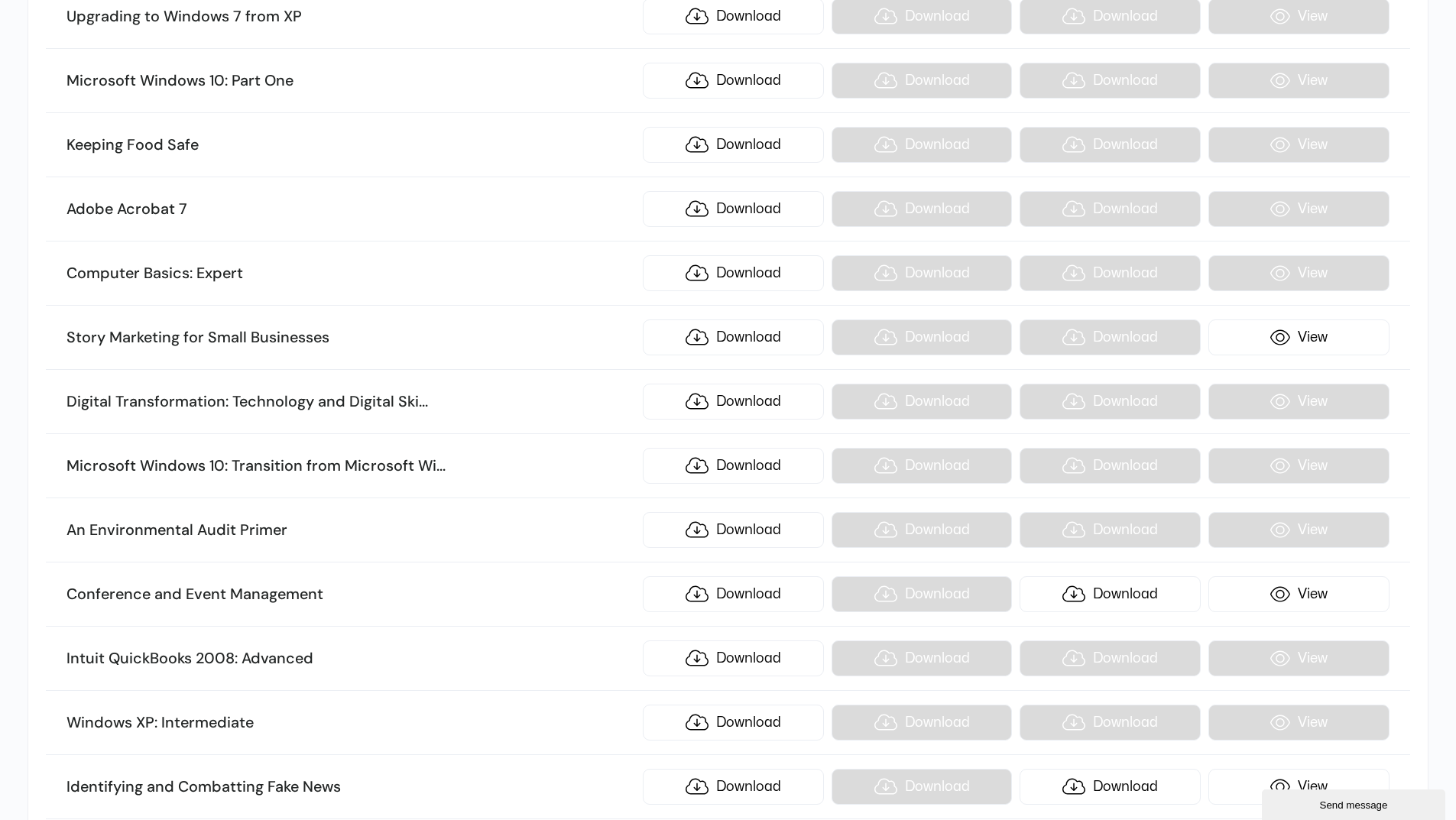
scroll to position [9475, 0]
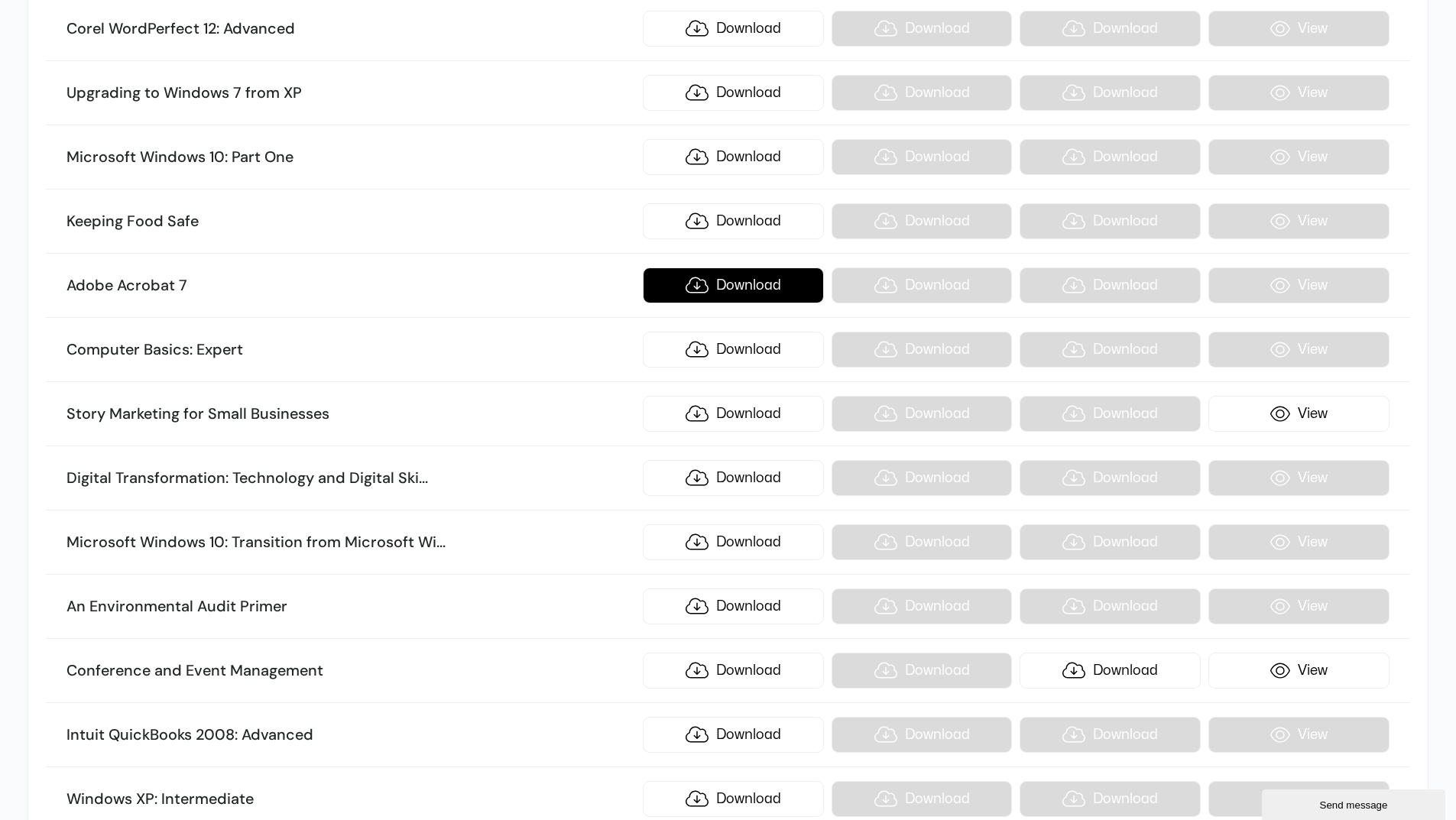
click at [742, 285] on link "Download" at bounding box center [733, 285] width 181 height 36
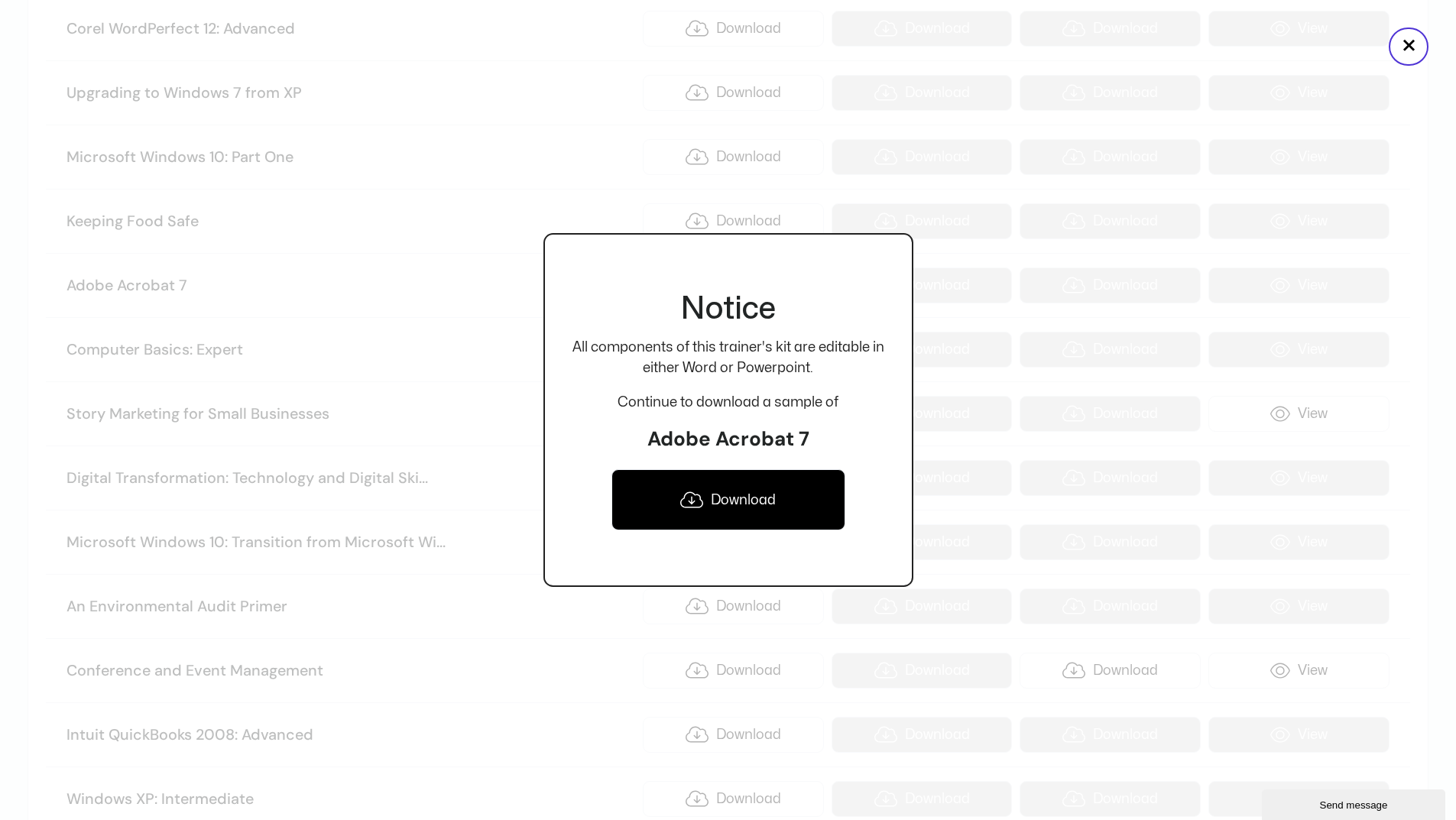
click at [737, 502] on link "Download" at bounding box center [728, 499] width 234 height 61
click at [1410, 58] on button "×" at bounding box center [1408, 46] width 40 height 38
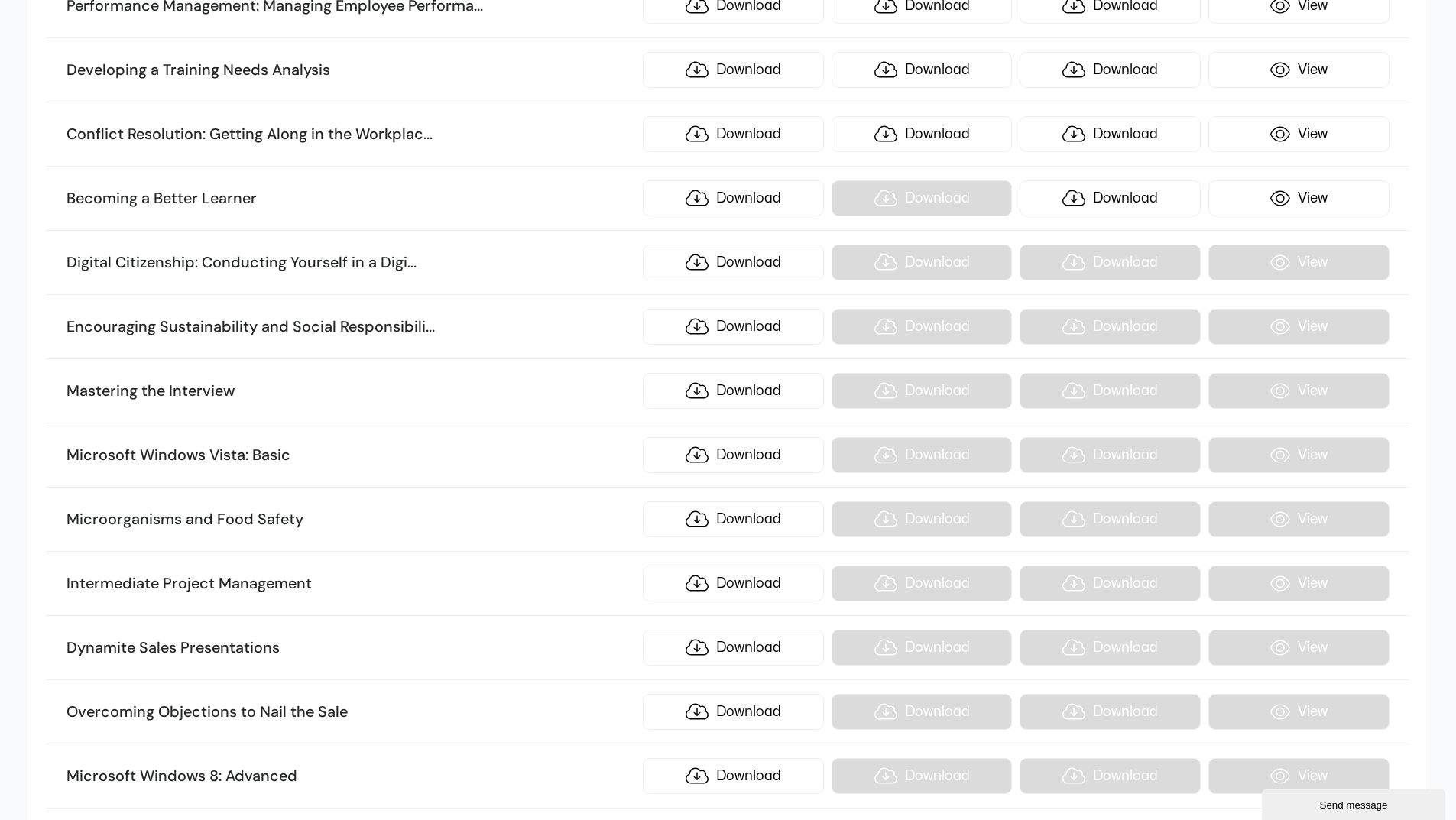
scroll to position [7870, 0]
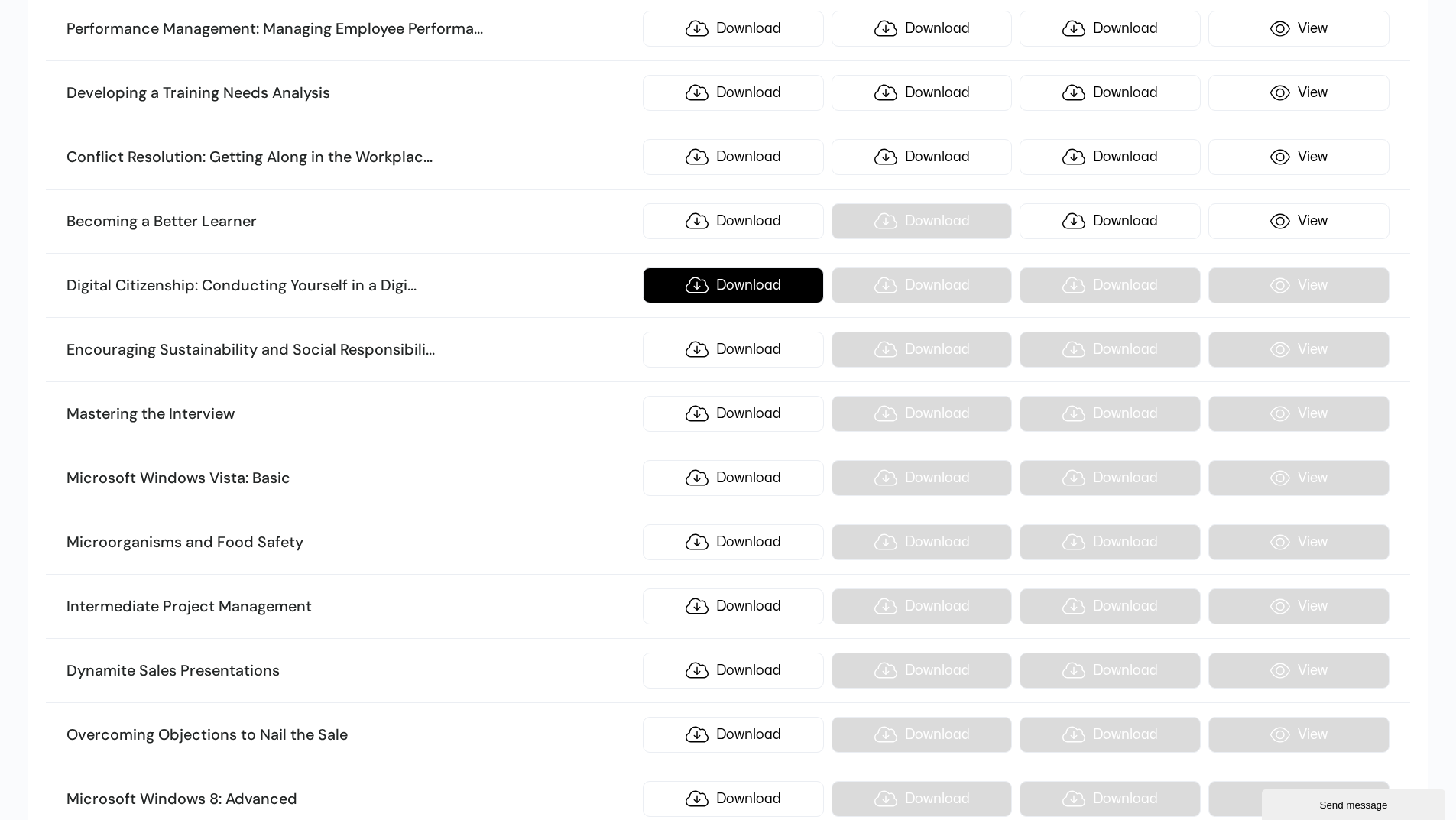
click at [726, 290] on link "Download" at bounding box center [733, 285] width 181 height 36
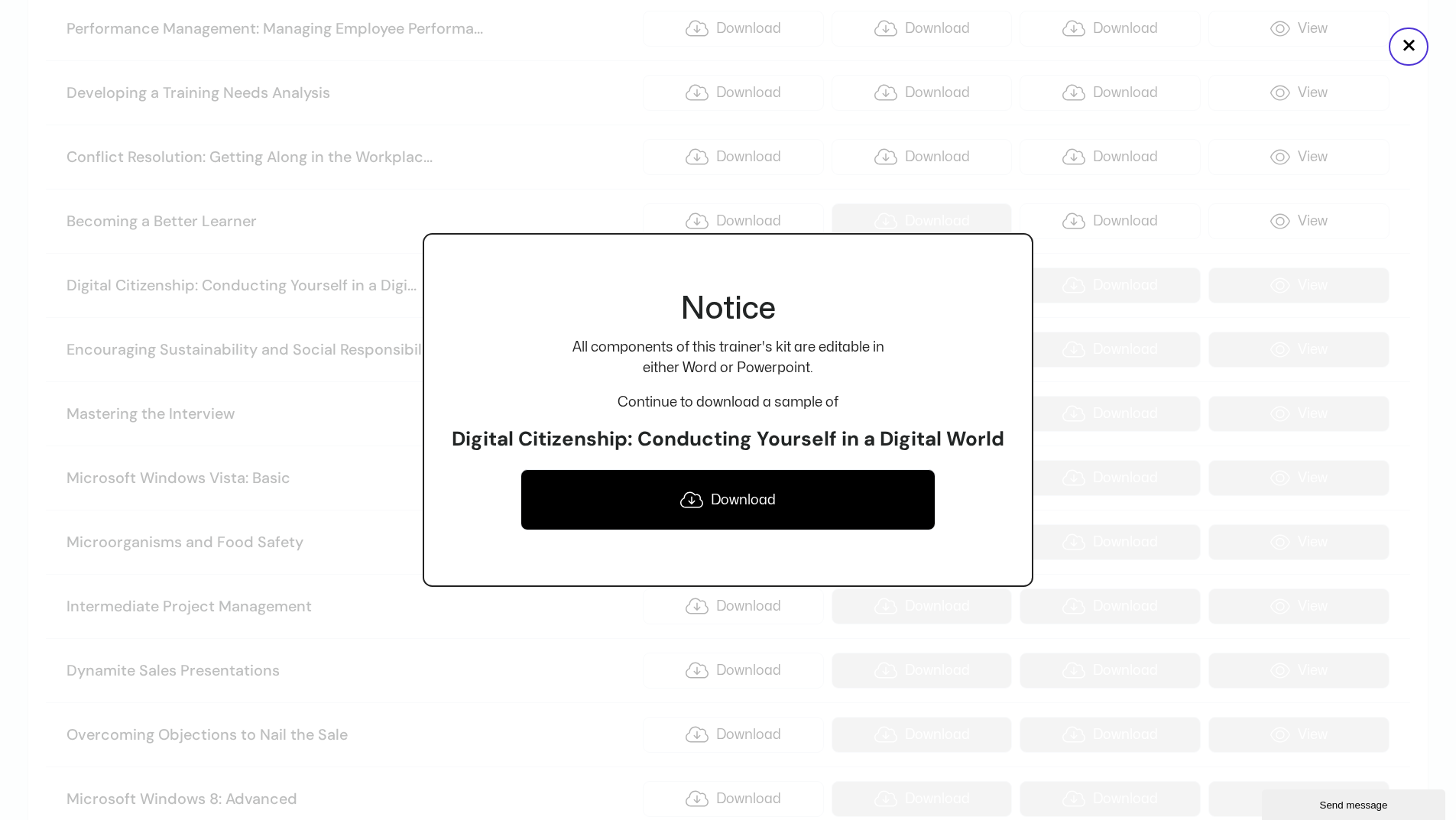
click at [728, 508] on link "Download" at bounding box center [728, 499] width 414 height 61
click at [1407, 53] on button "×" at bounding box center [1408, 46] width 40 height 38
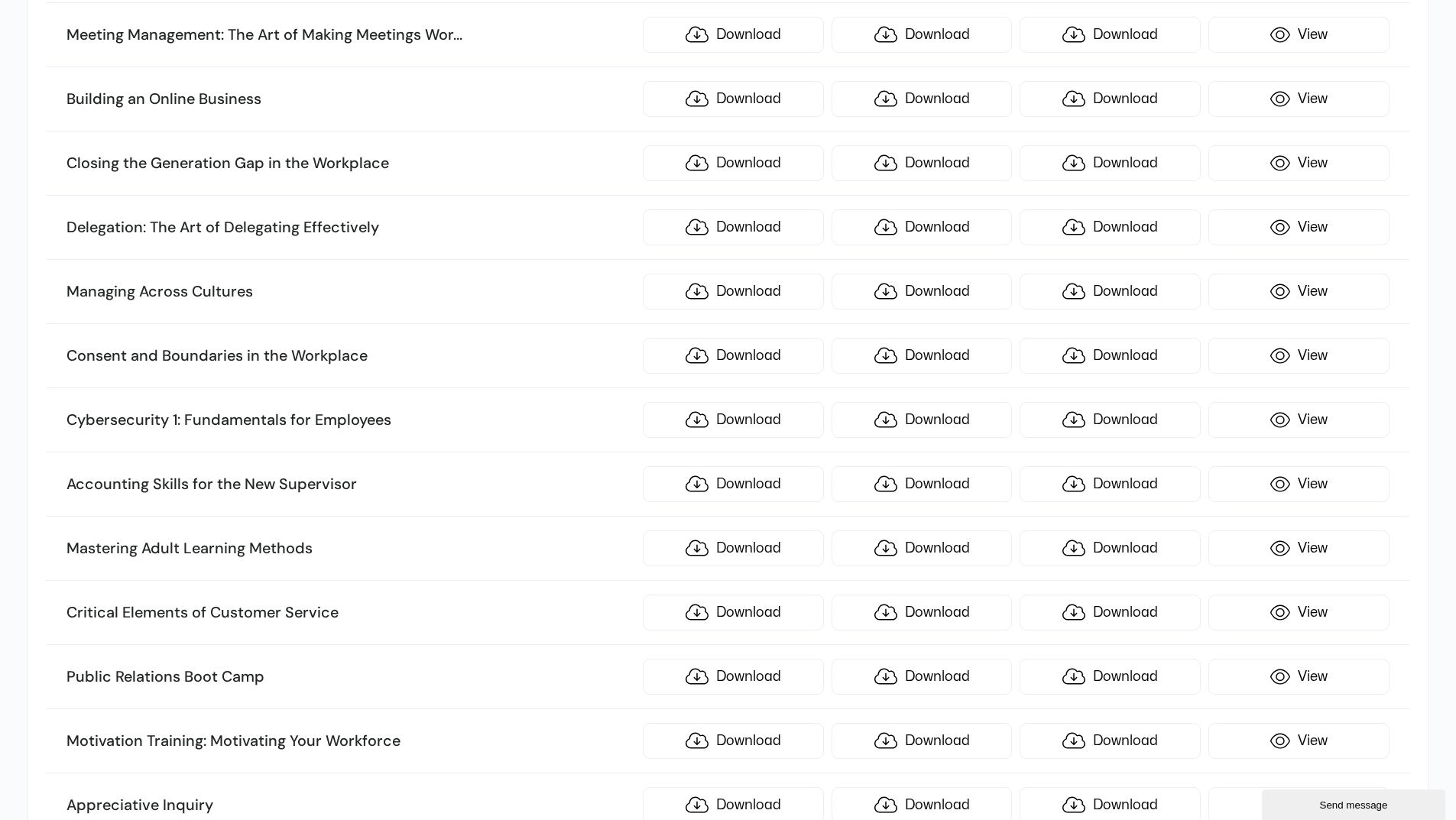
scroll to position [4126, 0]
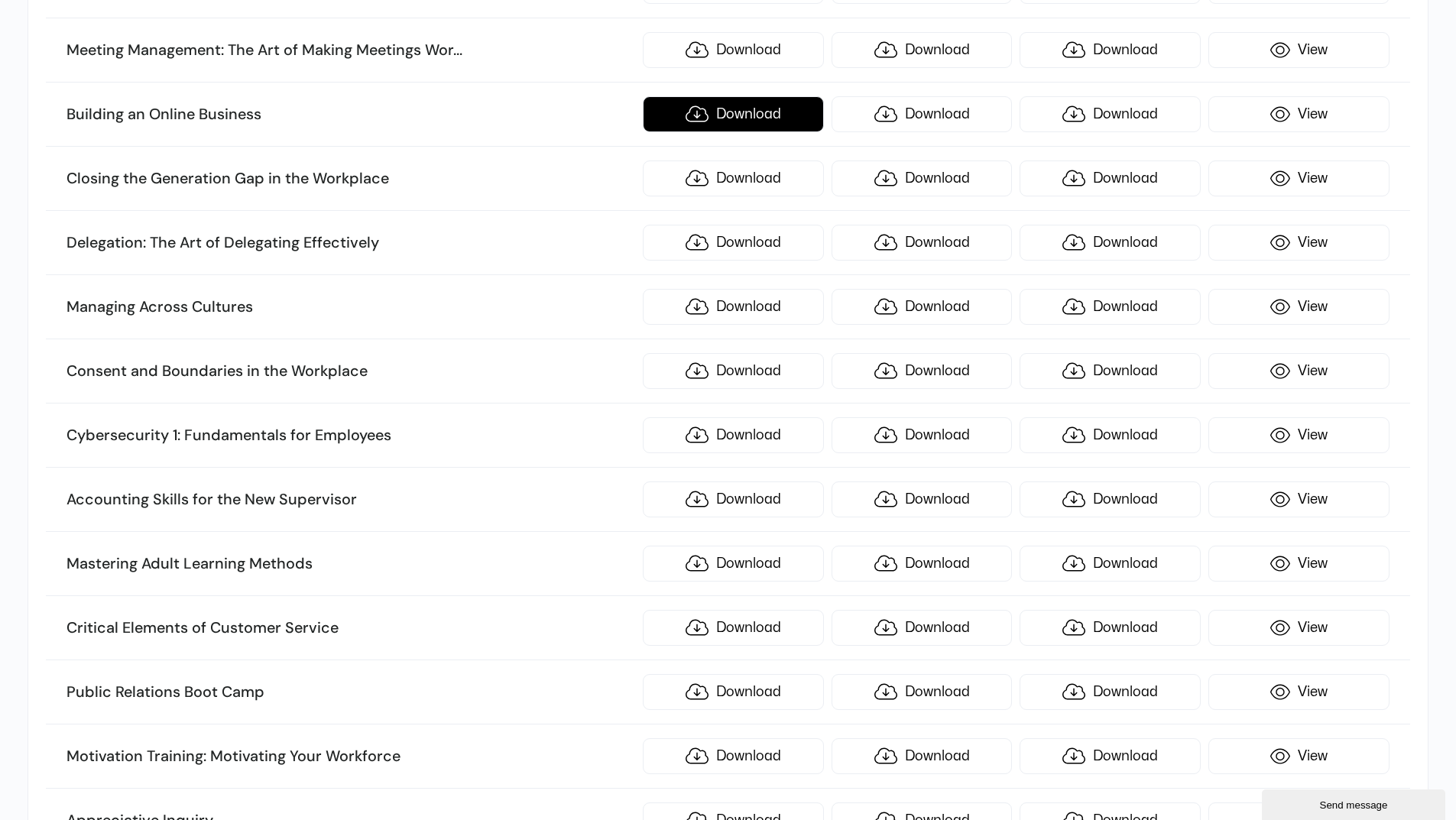
click at [716, 107] on link "Download" at bounding box center [733, 114] width 181 height 36
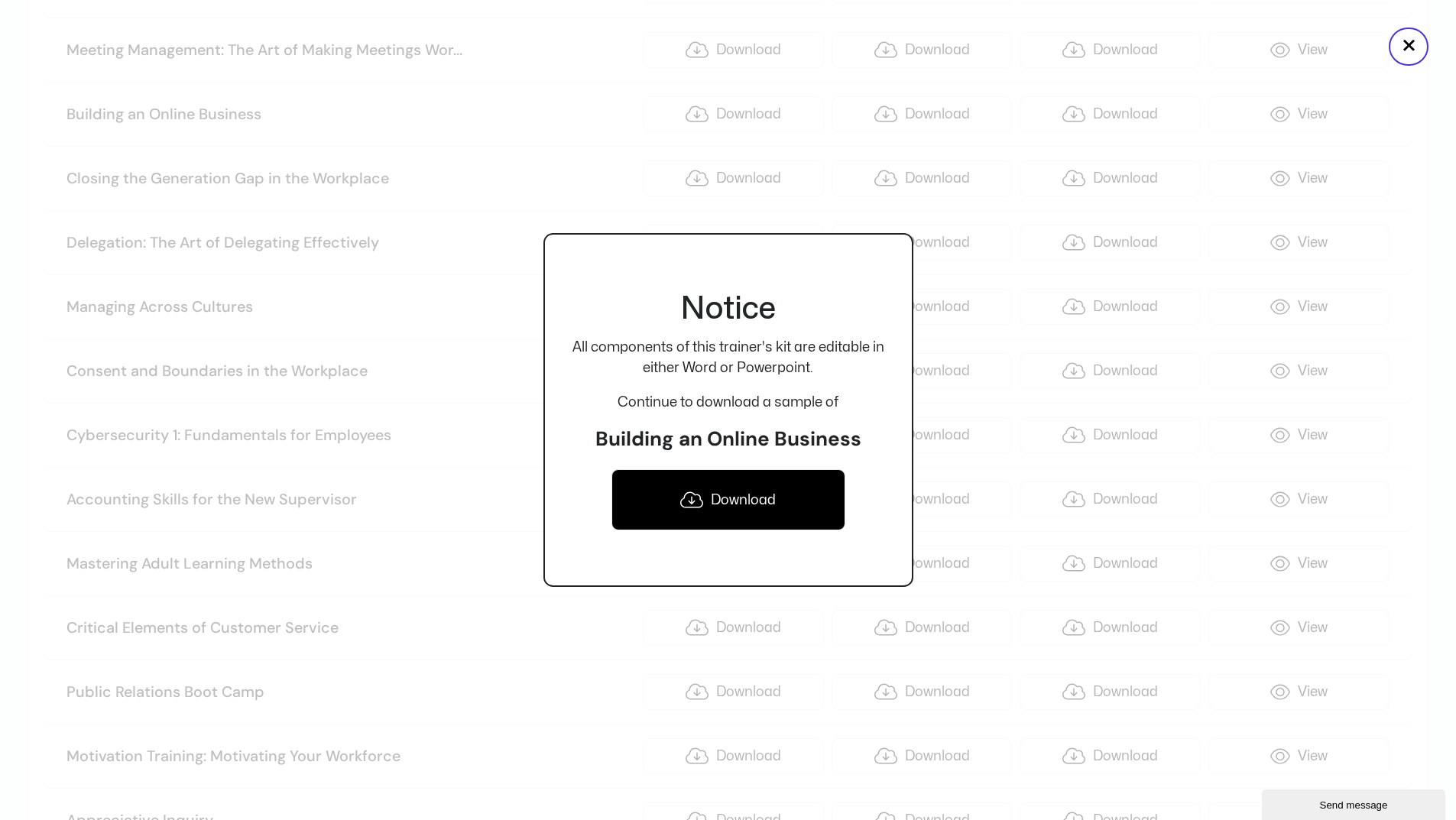
click at [728, 498] on link "Download" at bounding box center [728, 499] width 234 height 61
click at [1401, 53] on button "×" at bounding box center [1408, 46] width 40 height 38
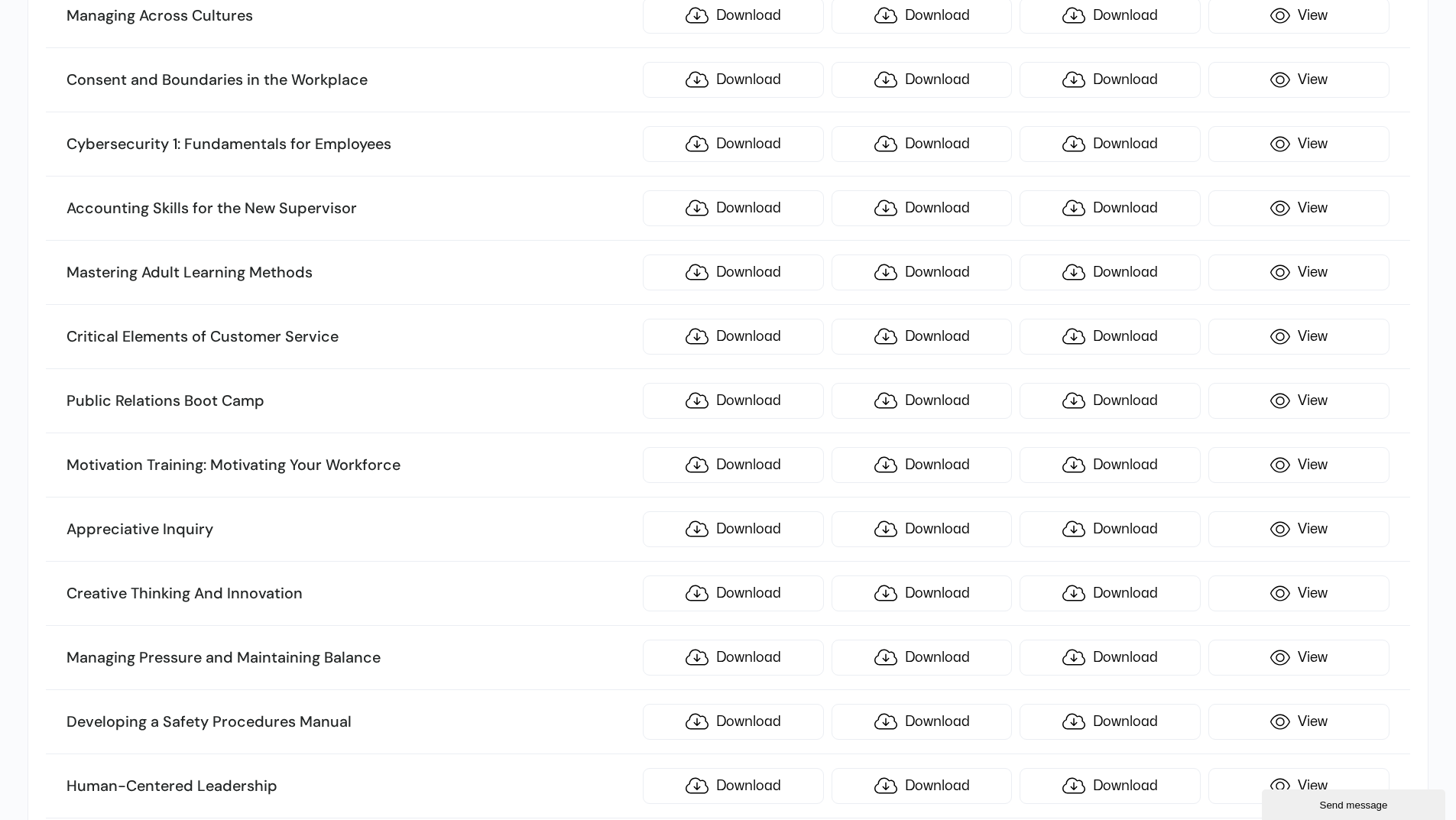
scroll to position [4508, 0]
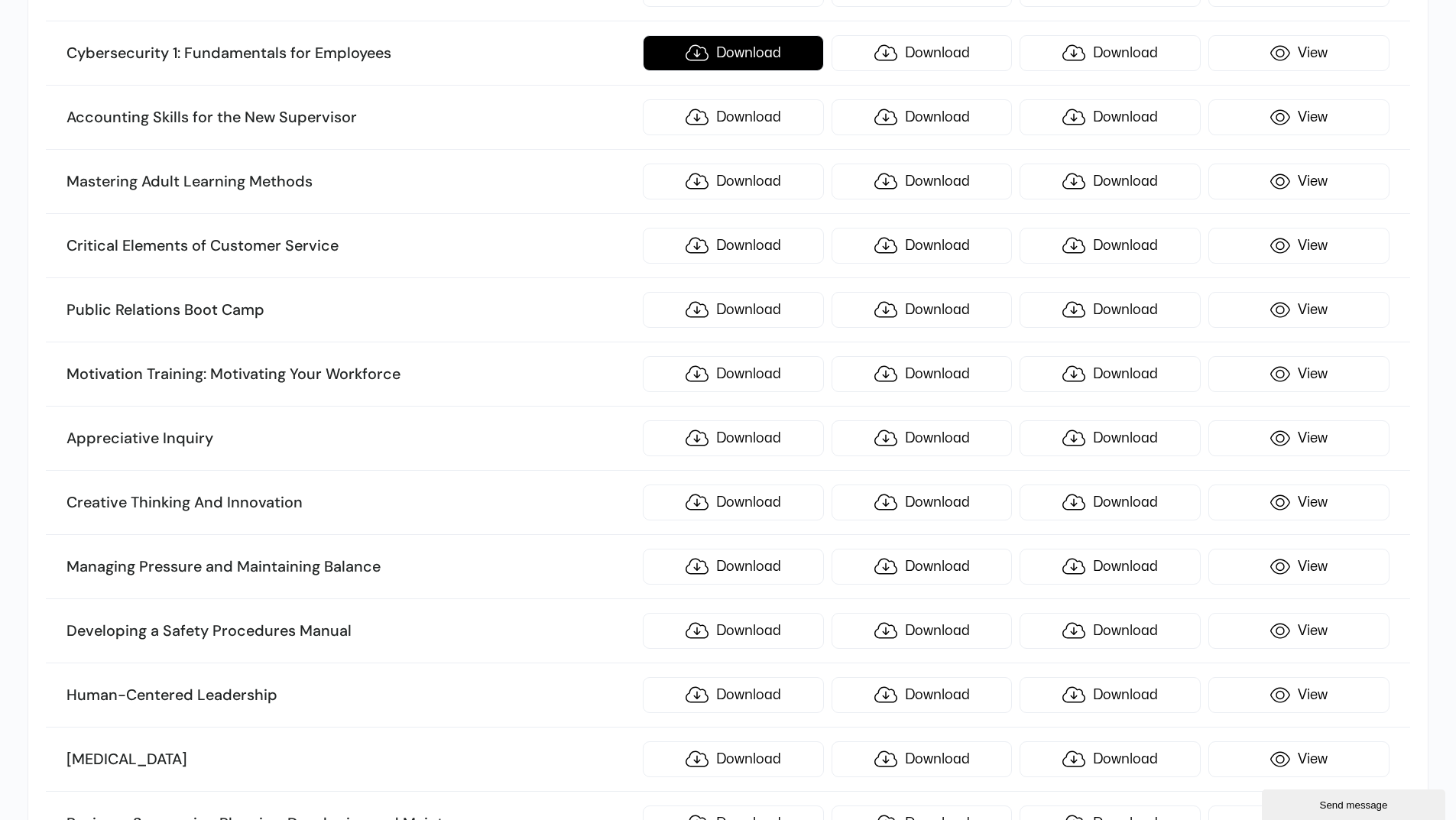
click at [726, 51] on link "Download" at bounding box center [733, 53] width 181 height 36
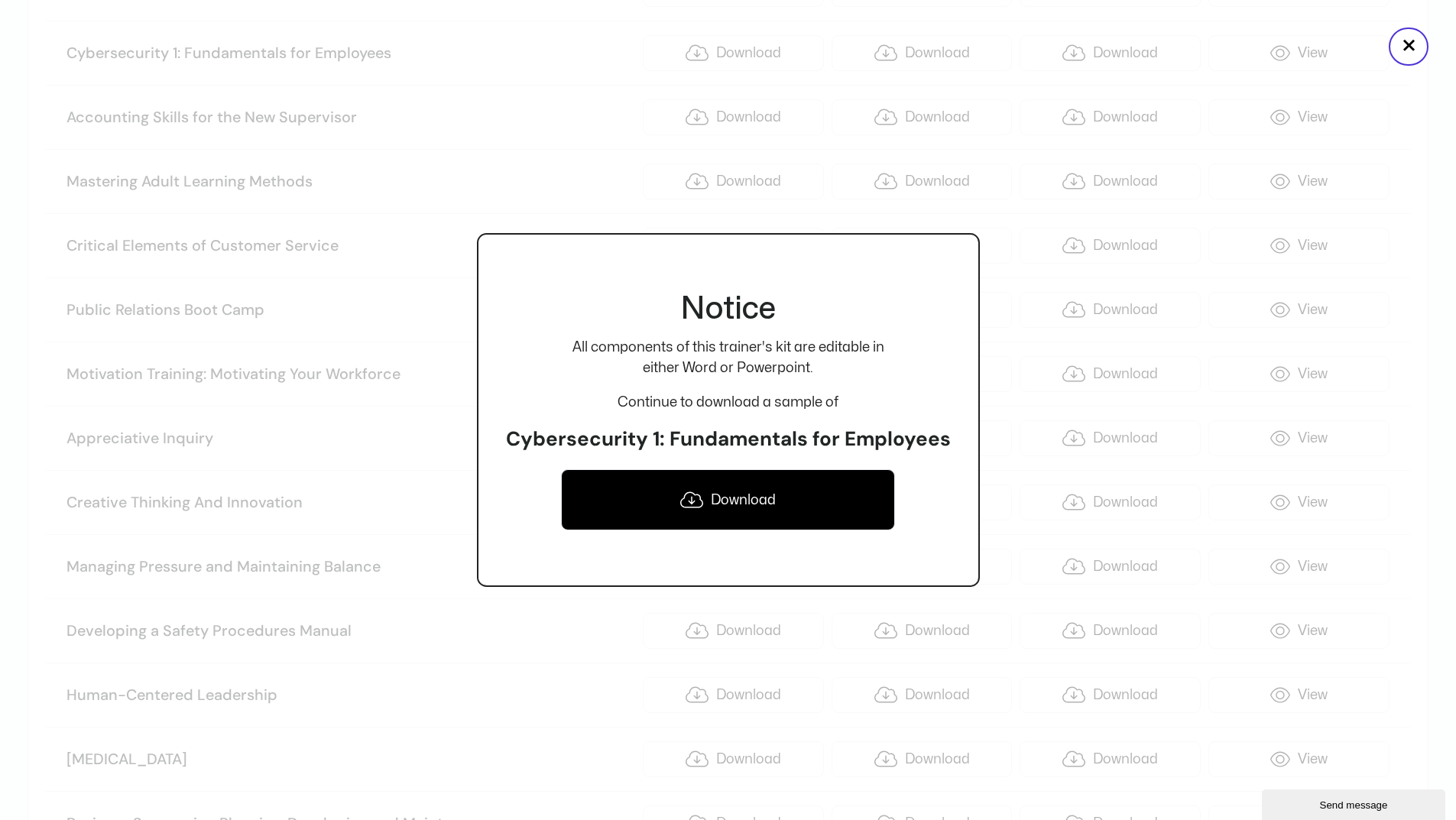
click at [761, 486] on link "Download" at bounding box center [728, 499] width 334 height 61
click at [1409, 55] on button "×" at bounding box center [1408, 46] width 40 height 38
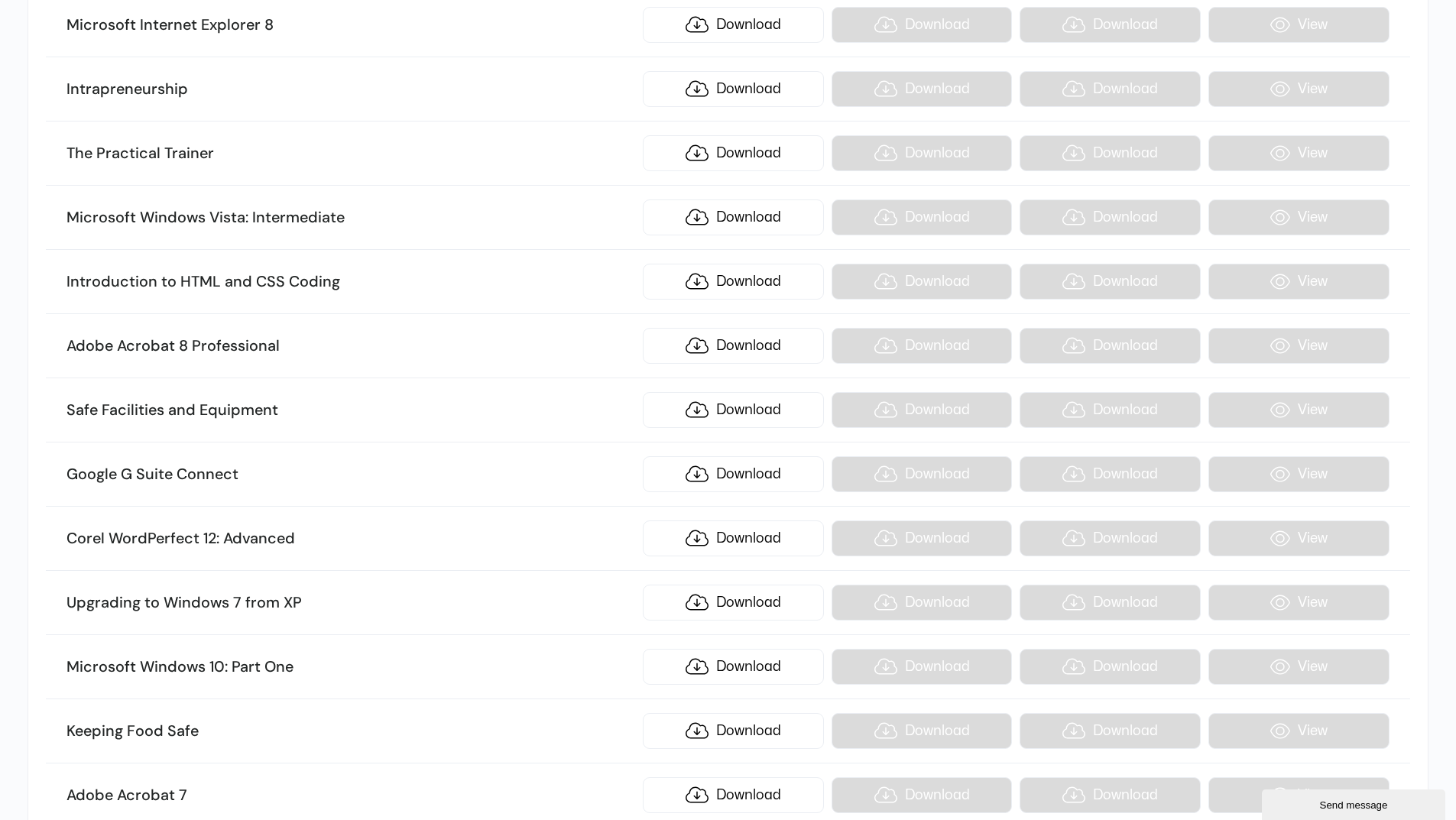
scroll to position [9016, 0]
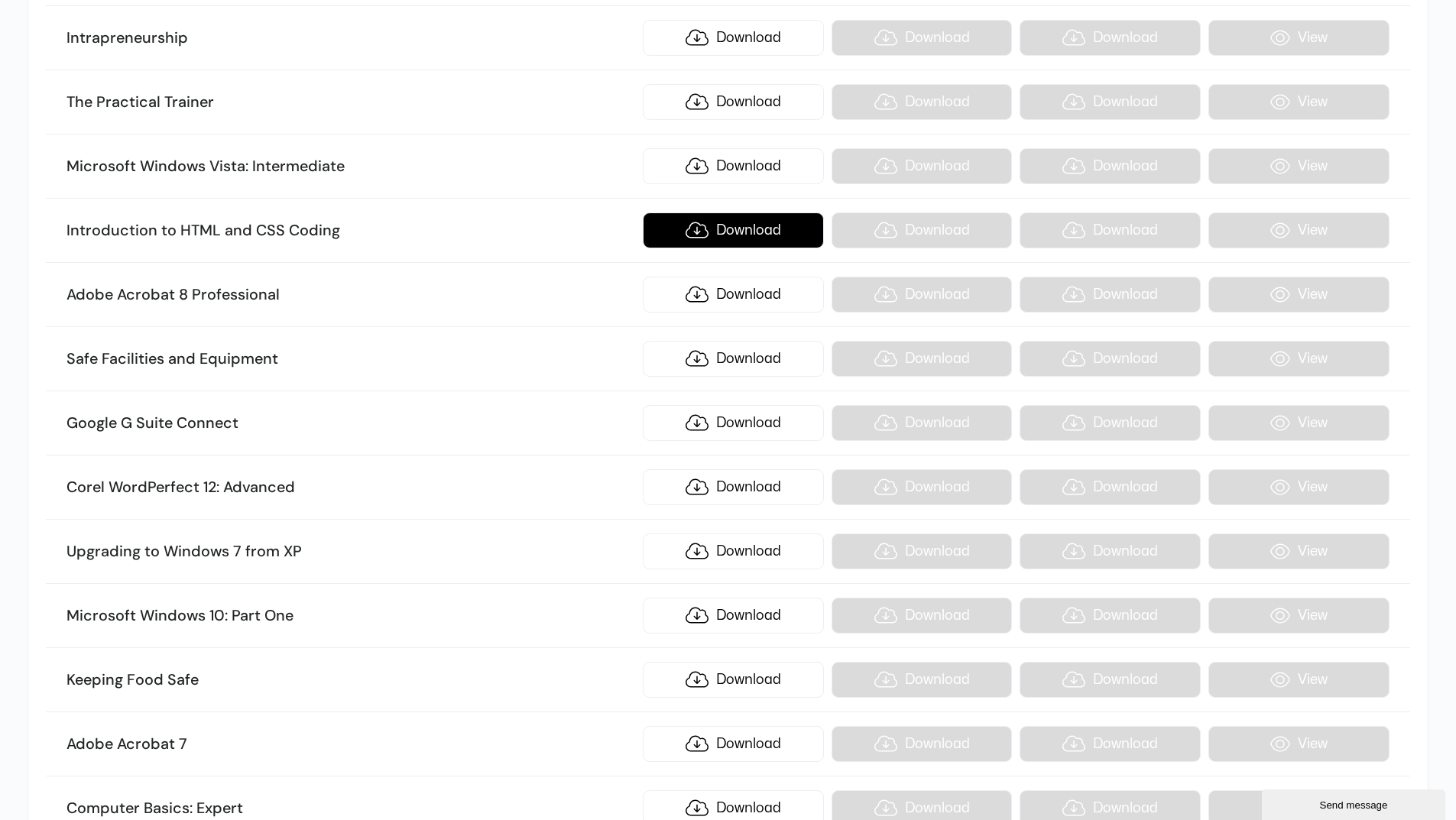
click at [741, 231] on link "Download" at bounding box center [733, 230] width 181 height 36
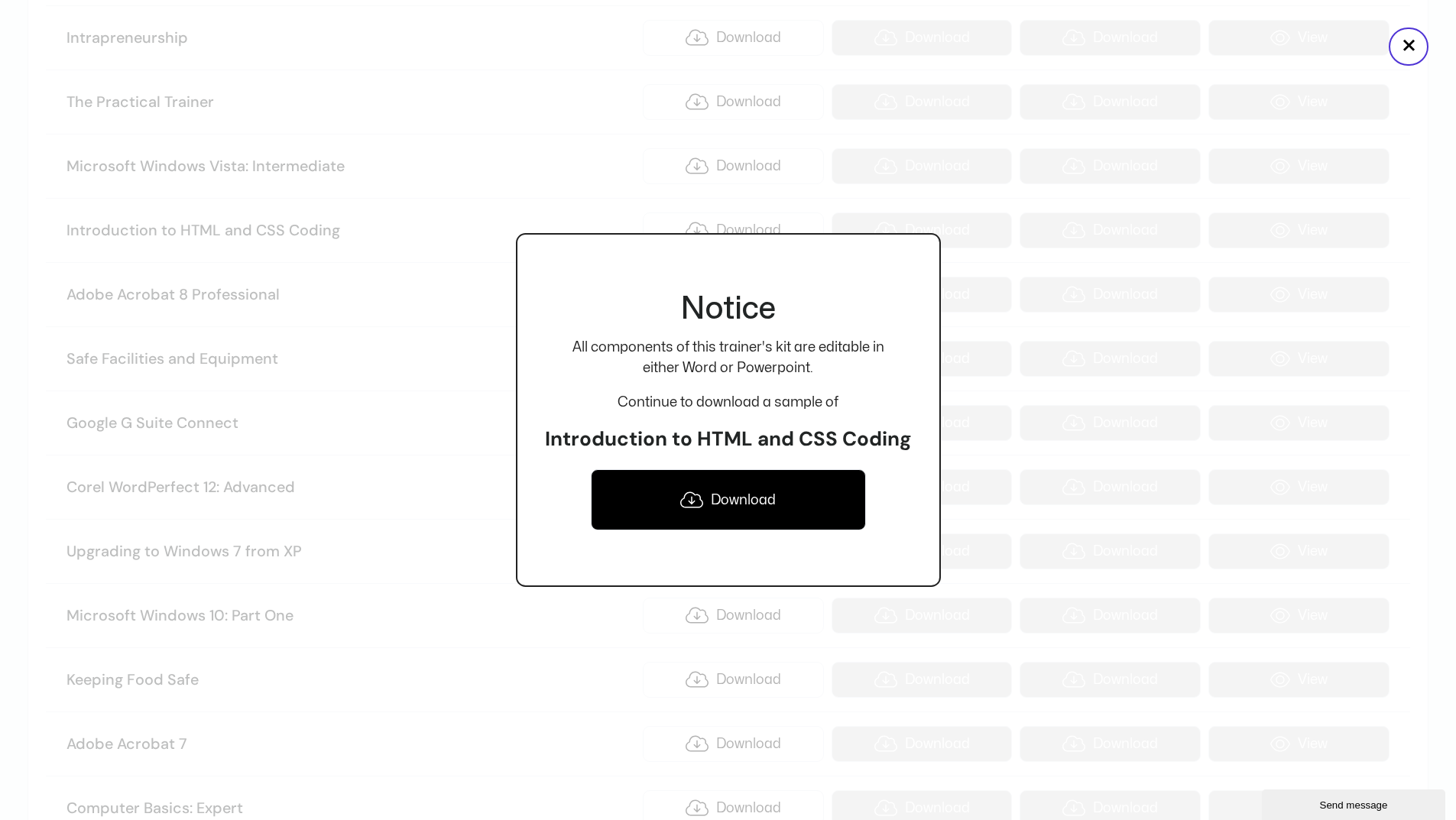
click at [719, 509] on link "Download" at bounding box center [728, 499] width 275 height 61
click at [1393, 57] on button "×" at bounding box center [1408, 46] width 40 height 38
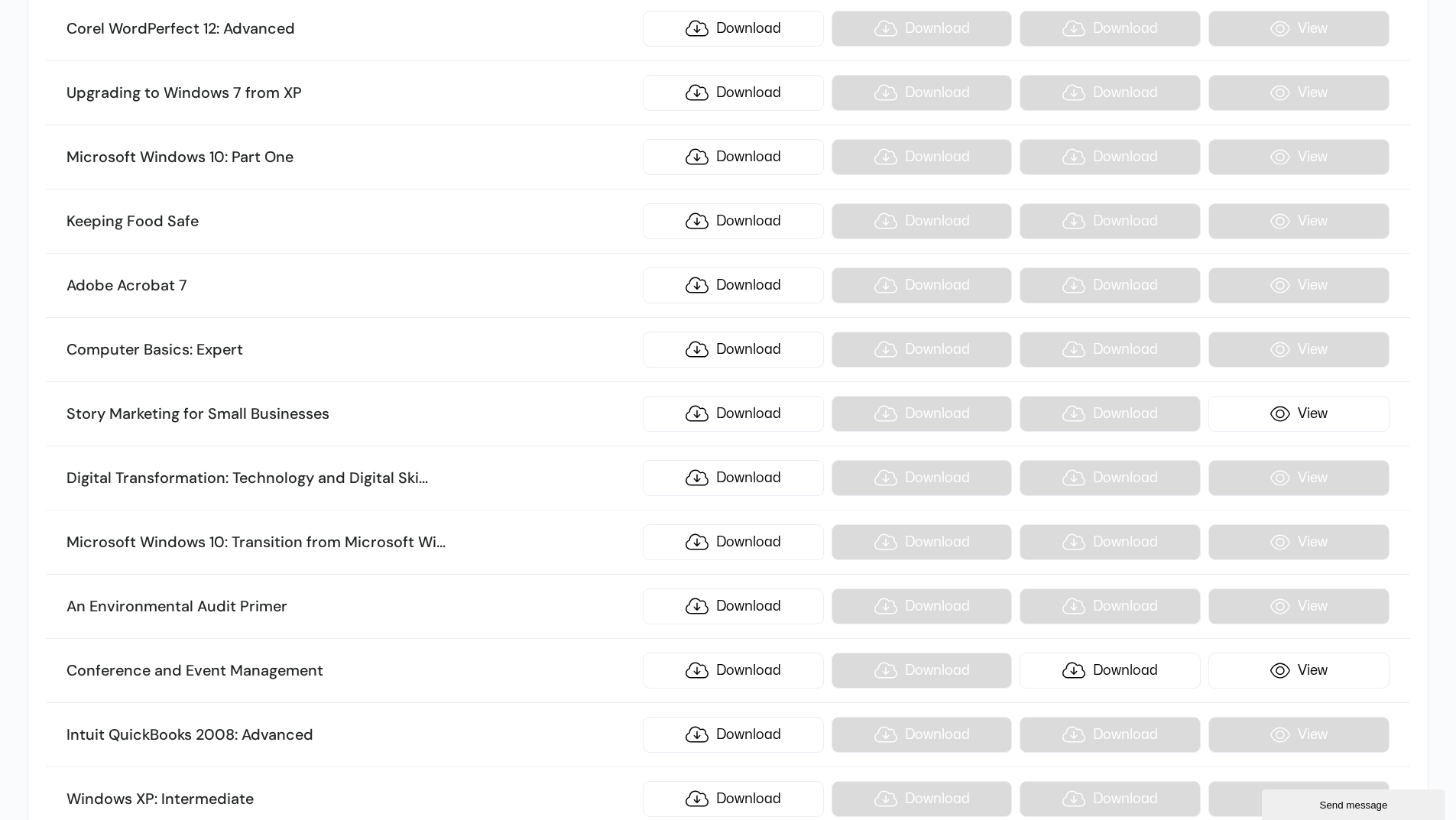
scroll to position [9551, 0]
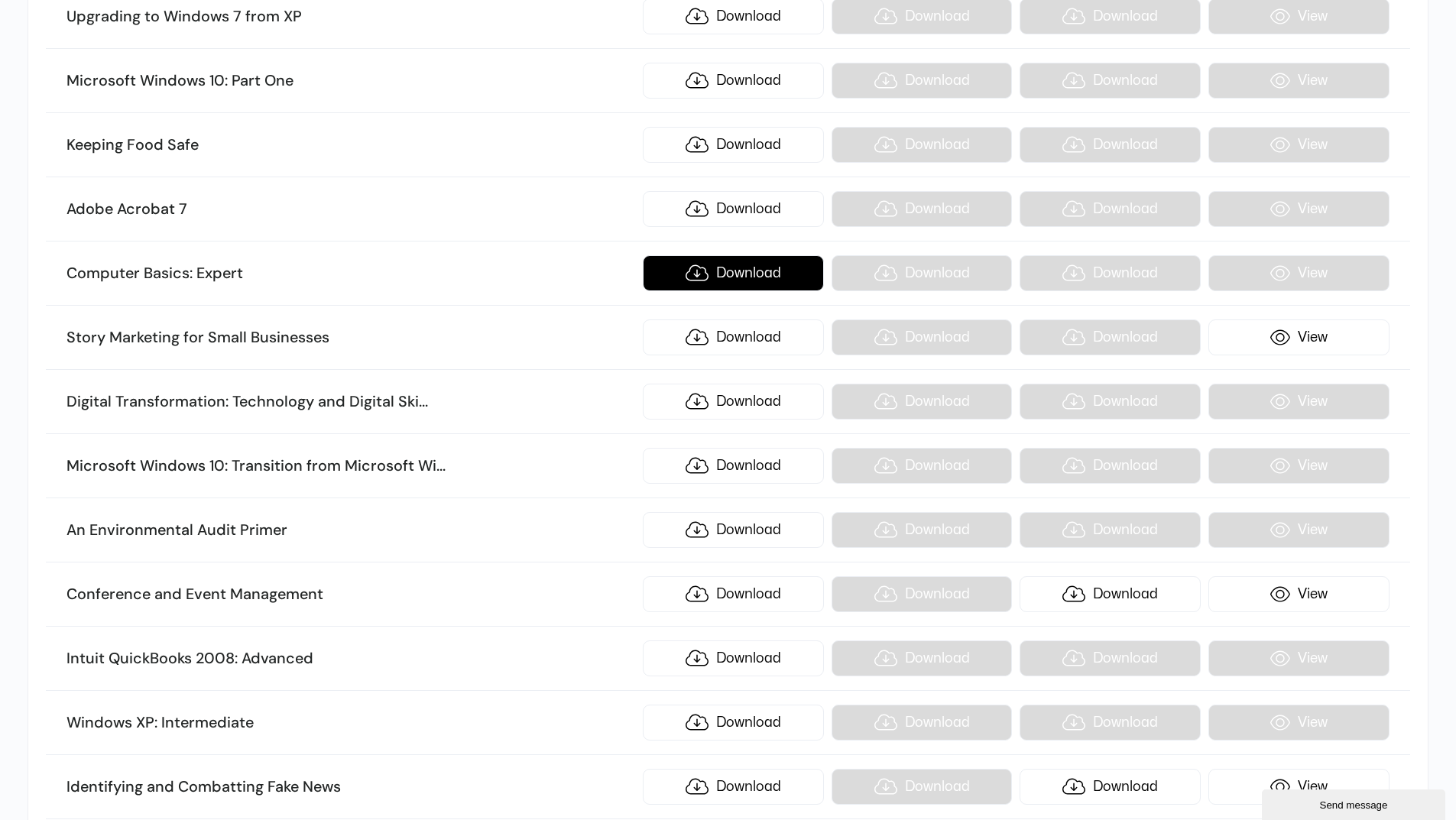
click at [709, 272] on link "Download" at bounding box center [733, 272] width 181 height 36
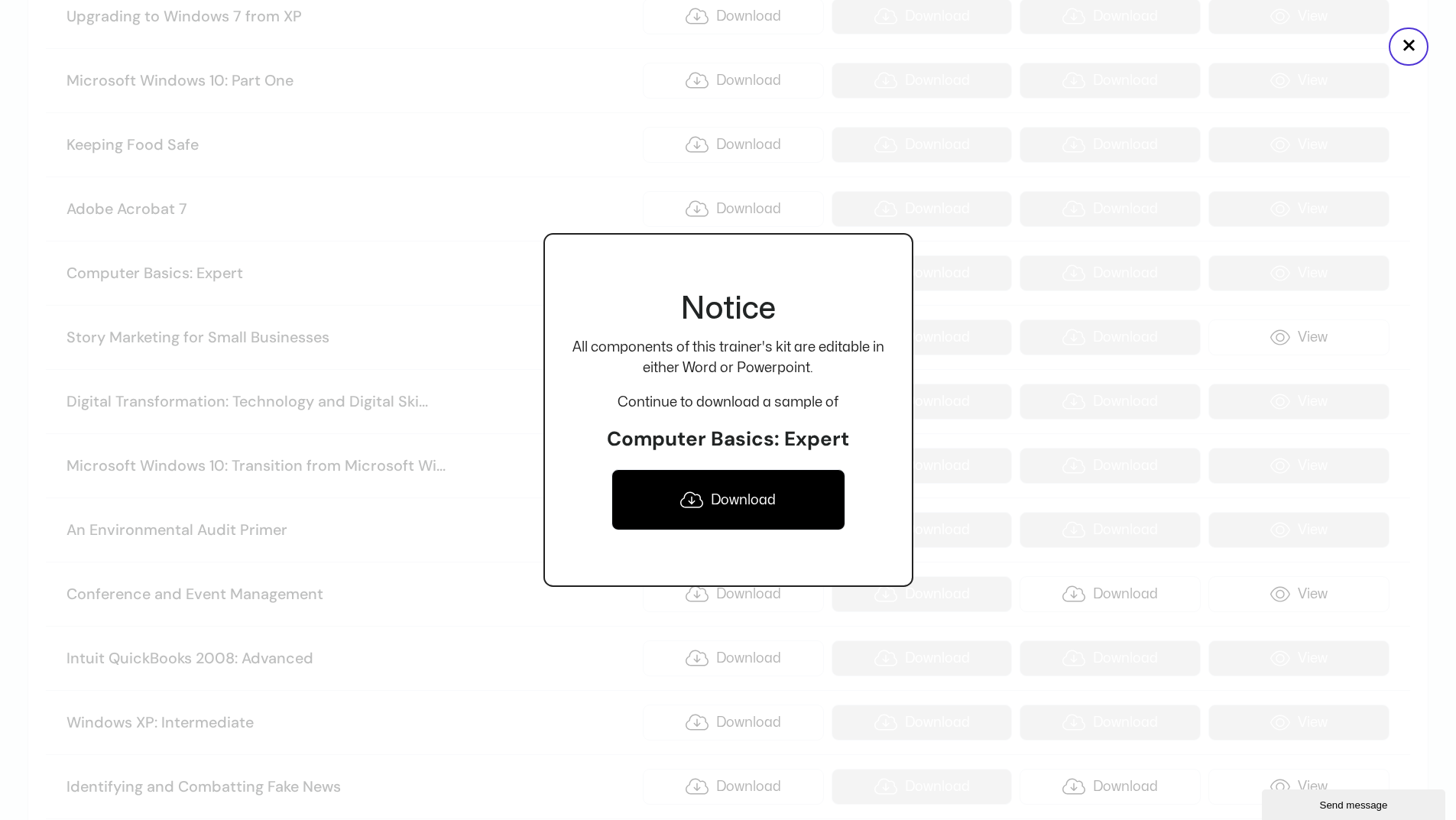
click at [737, 494] on link "Download" at bounding box center [728, 499] width 234 height 61
click at [1412, 49] on button "×" at bounding box center [1408, 46] width 40 height 38
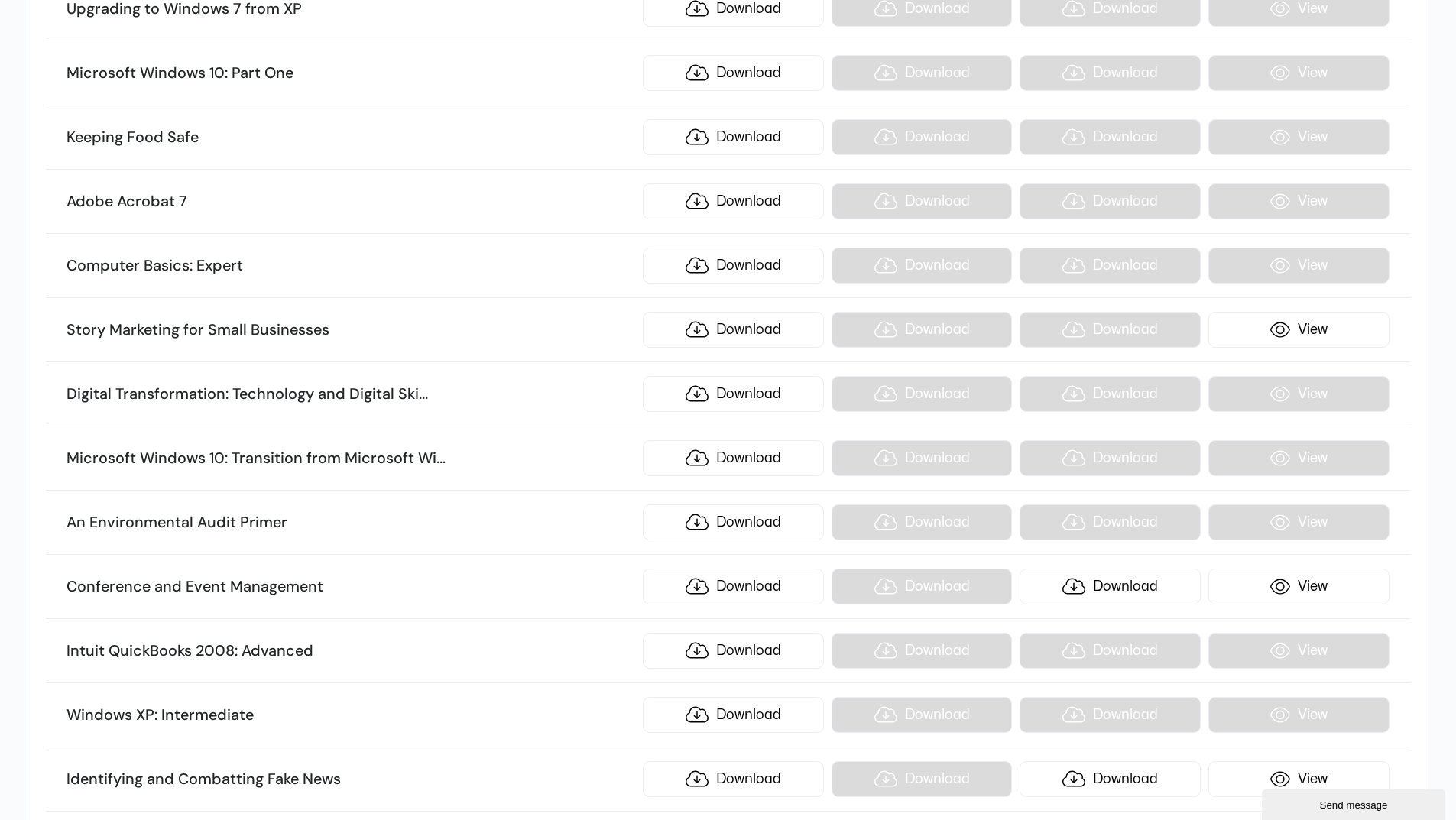
scroll to position [9245, 0]
